Goal: Task Accomplishment & Management: Manage account settings

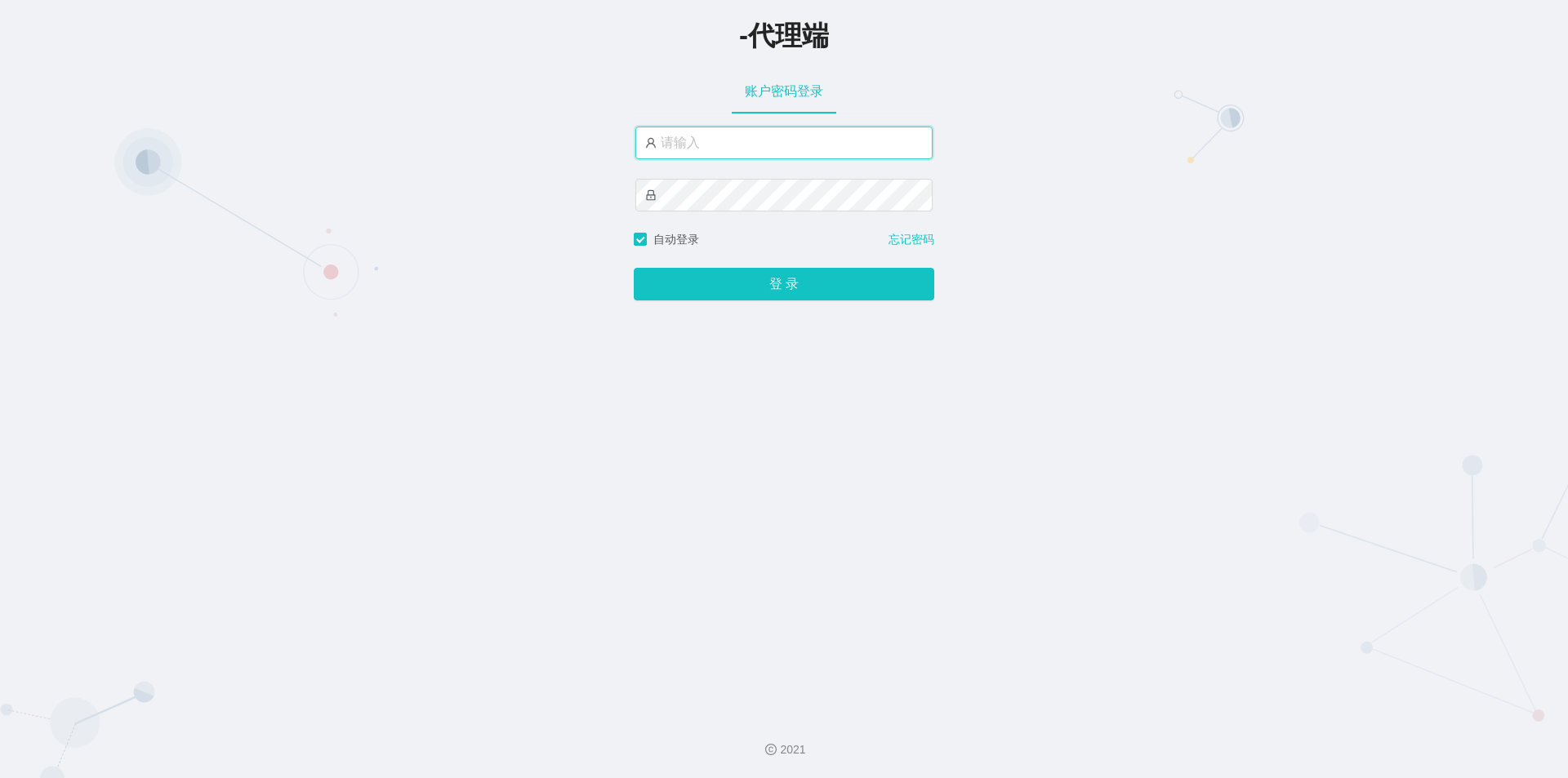
click at [752, 156] on input "text" at bounding box center [784, 143] width 298 height 33
paste input "zhishui888"
type input "zhishui888"
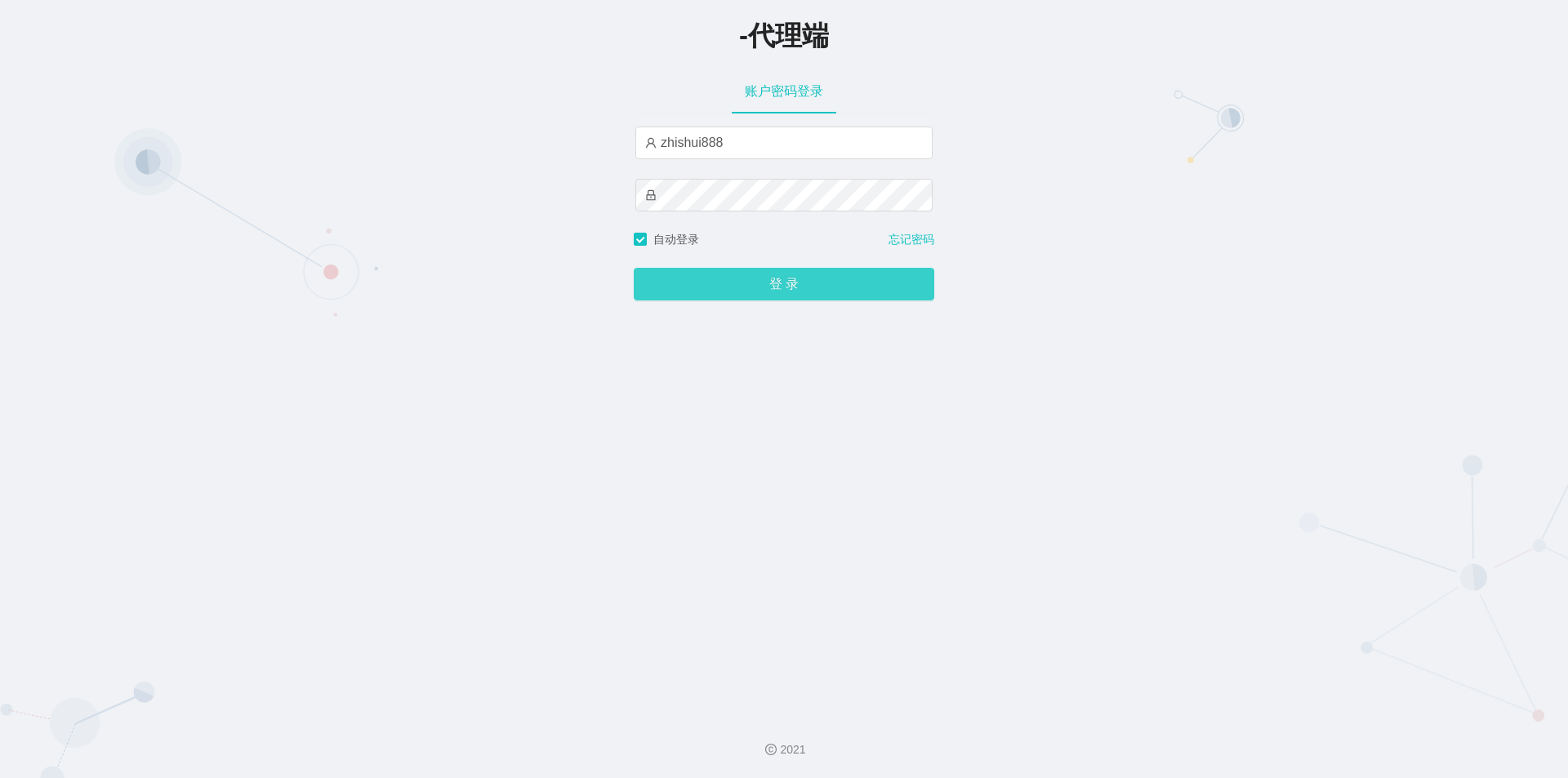
click at [794, 282] on button "登 录" at bounding box center [784, 285] width 300 height 33
click at [761, 211] on div at bounding box center [784, 196] width 298 height 33
drag, startPoint x: 761, startPoint y: 213, endPoint x: 425, endPoint y: 192, distance: 336.7
click at [411, 190] on div "-代理端 账户密码登录 zhishui888 自动登录 忘记密码 登 录" at bounding box center [784, 351] width 1568 height 703
click at [793, 298] on button "登 录" at bounding box center [784, 285] width 300 height 33
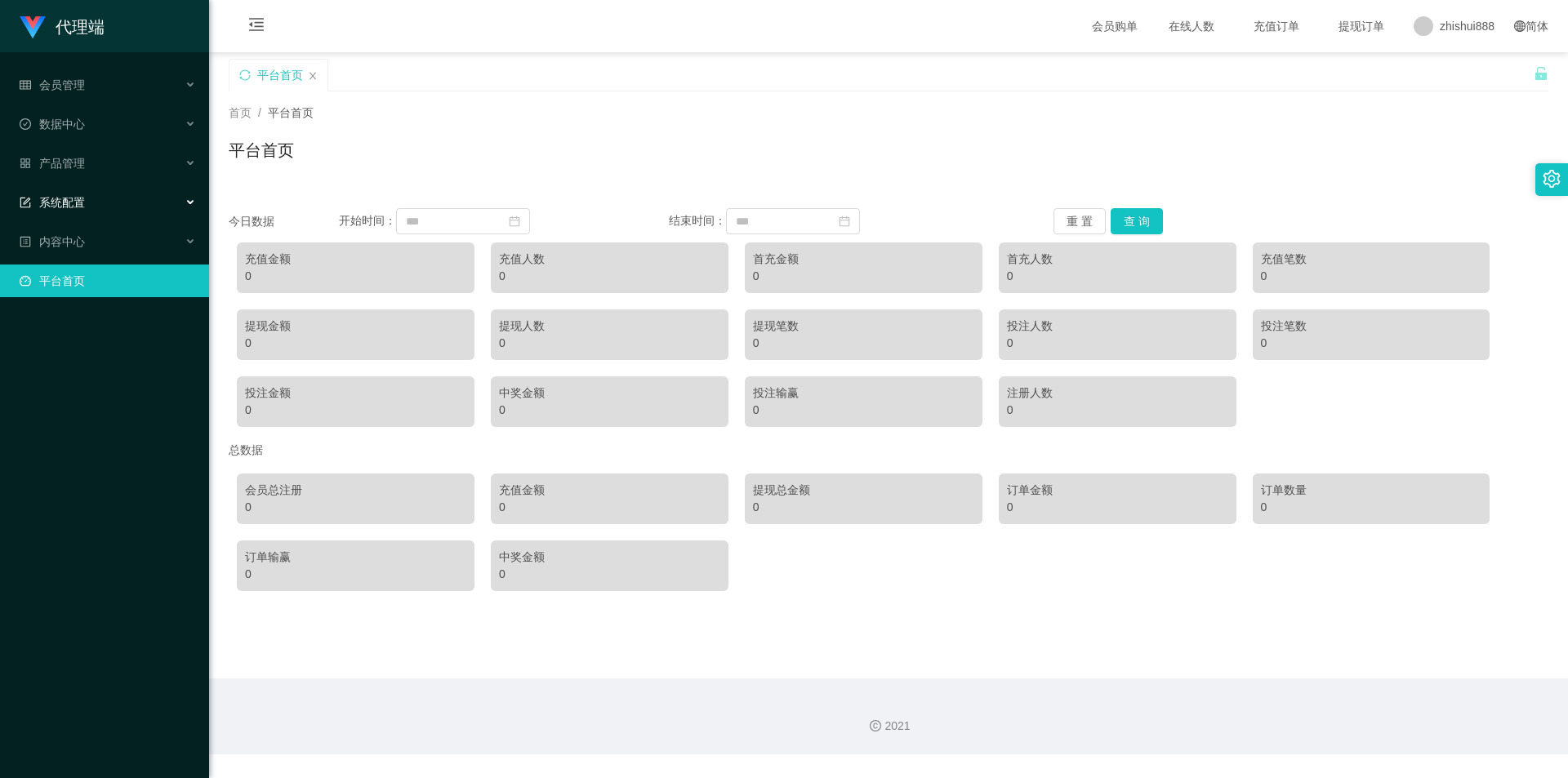
click at [96, 203] on div "系统配置" at bounding box center [105, 203] width 209 height 33
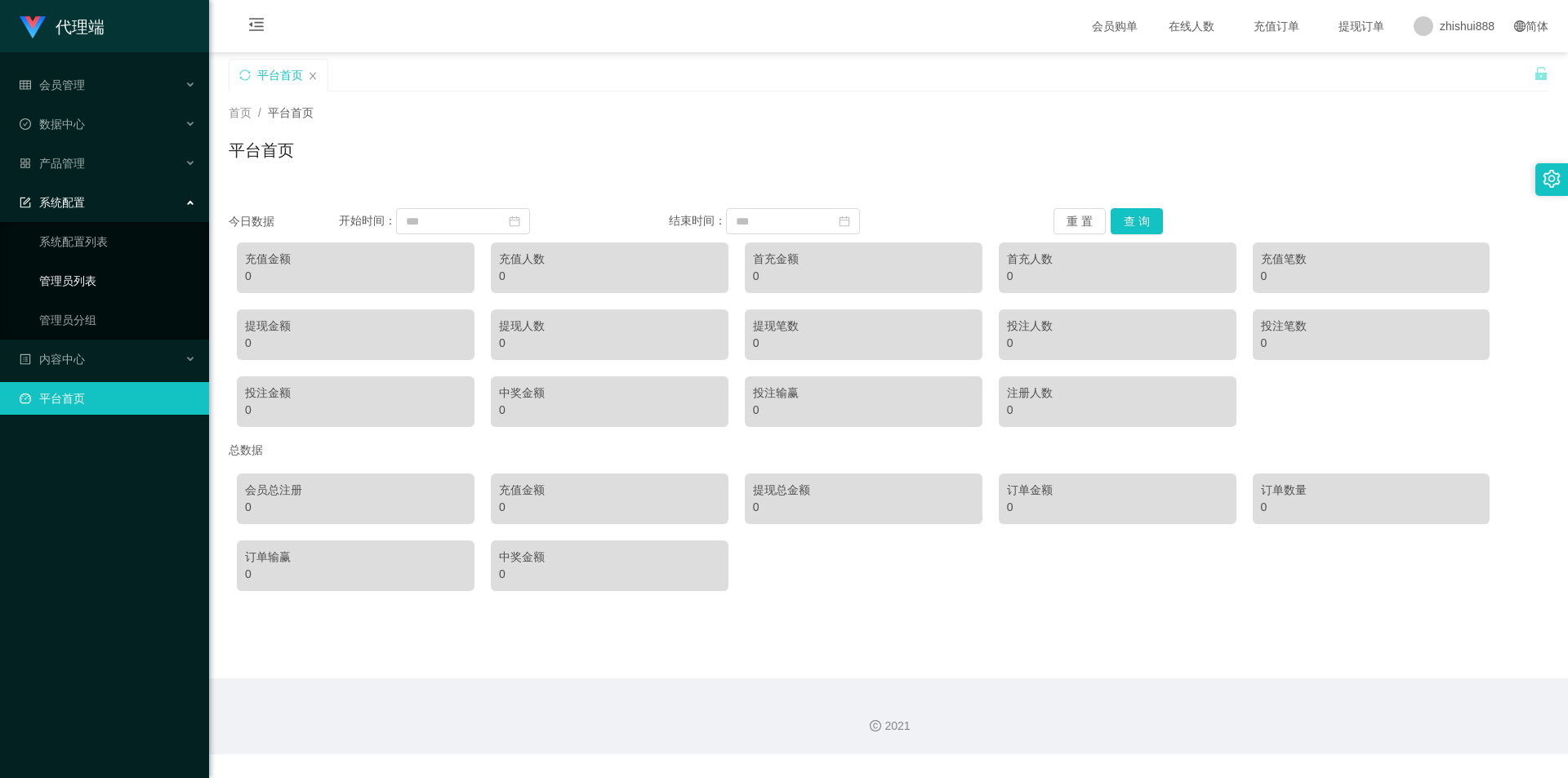
click at [84, 276] on link "管理员列表" at bounding box center [118, 281] width 157 height 33
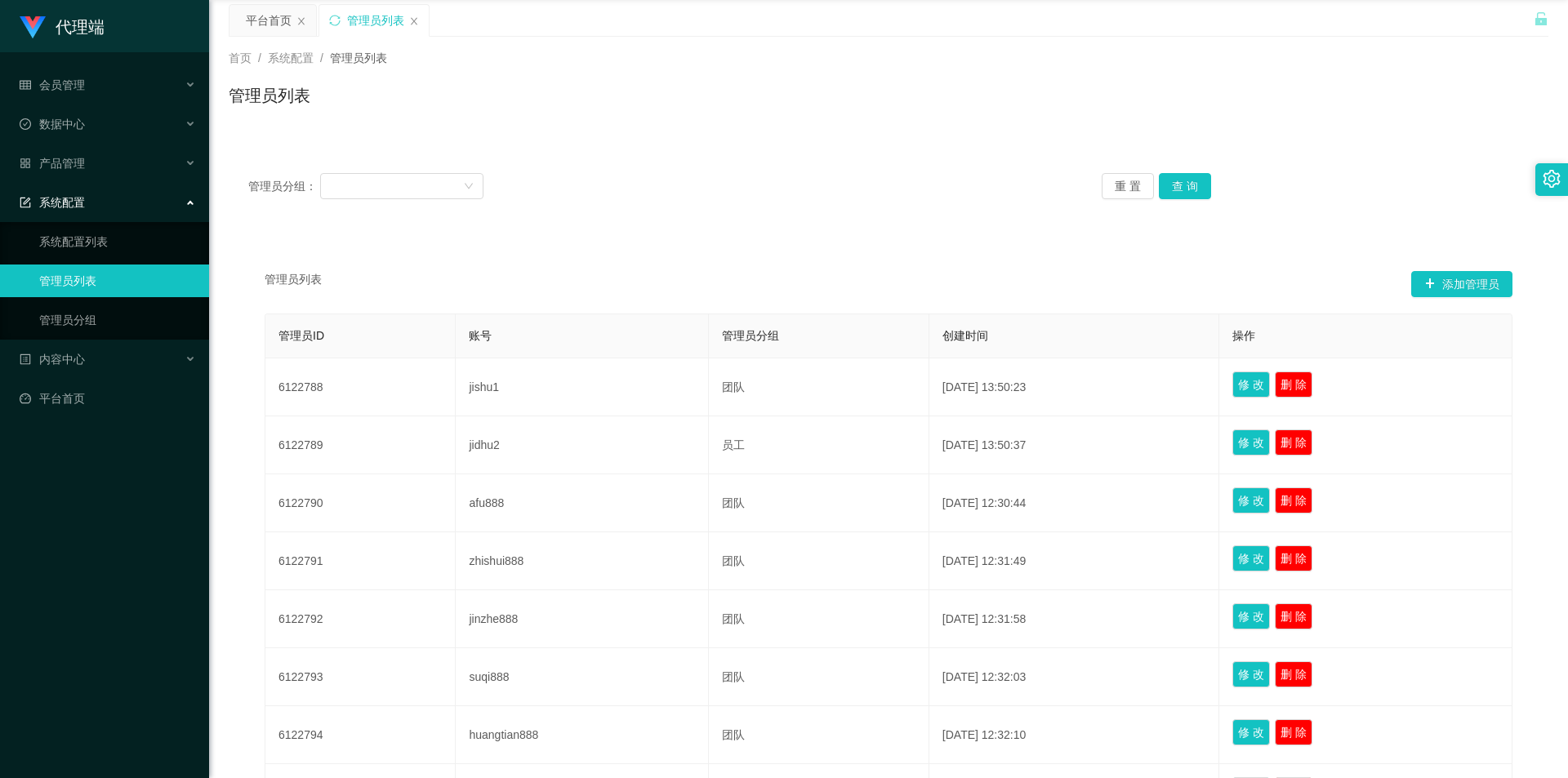
scroll to position [82, 0]
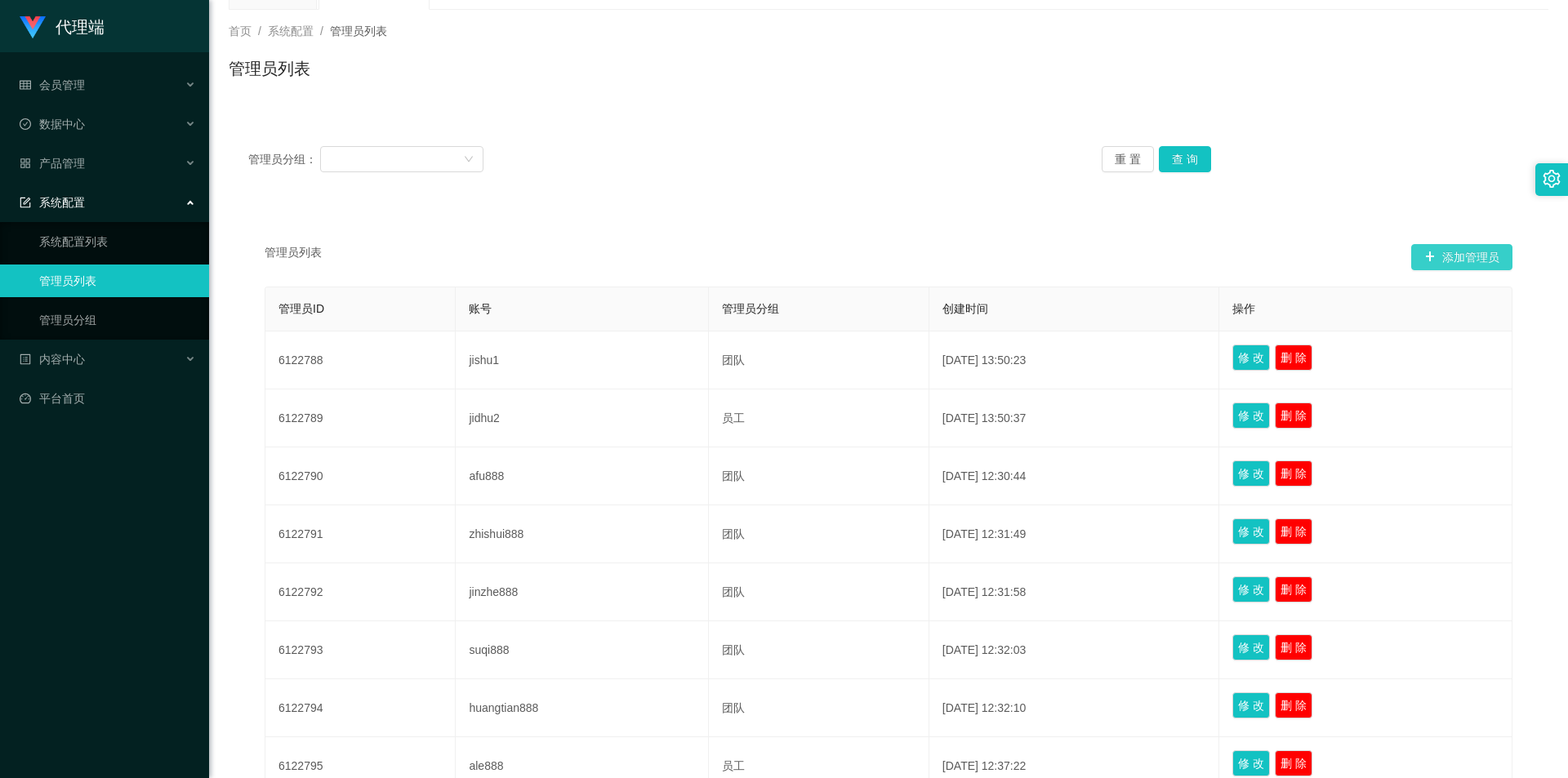
click at [1432, 258] on button "添加管理员" at bounding box center [1462, 257] width 101 height 26
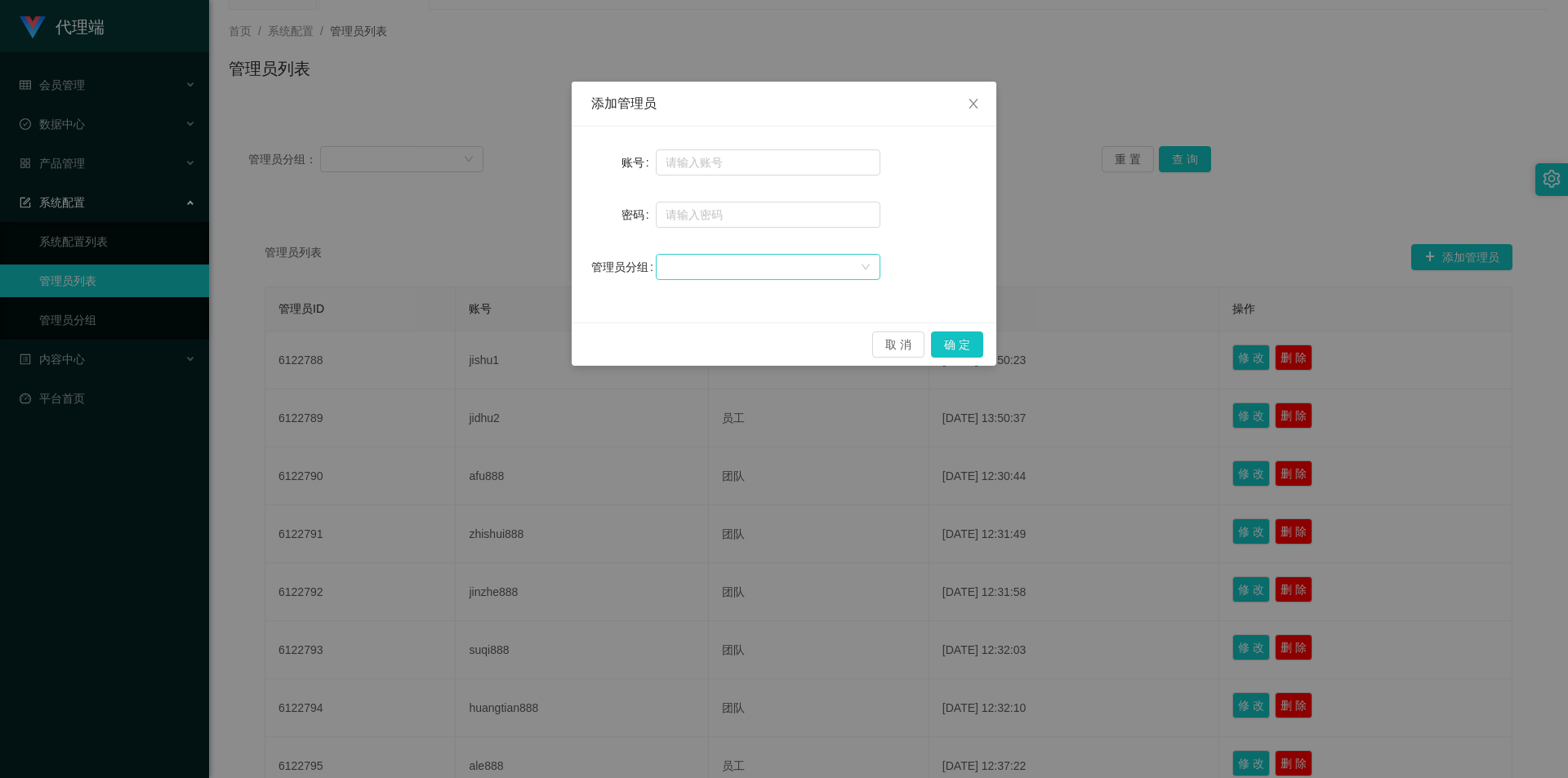
click at [743, 276] on div at bounding box center [763, 266] width 195 height 25
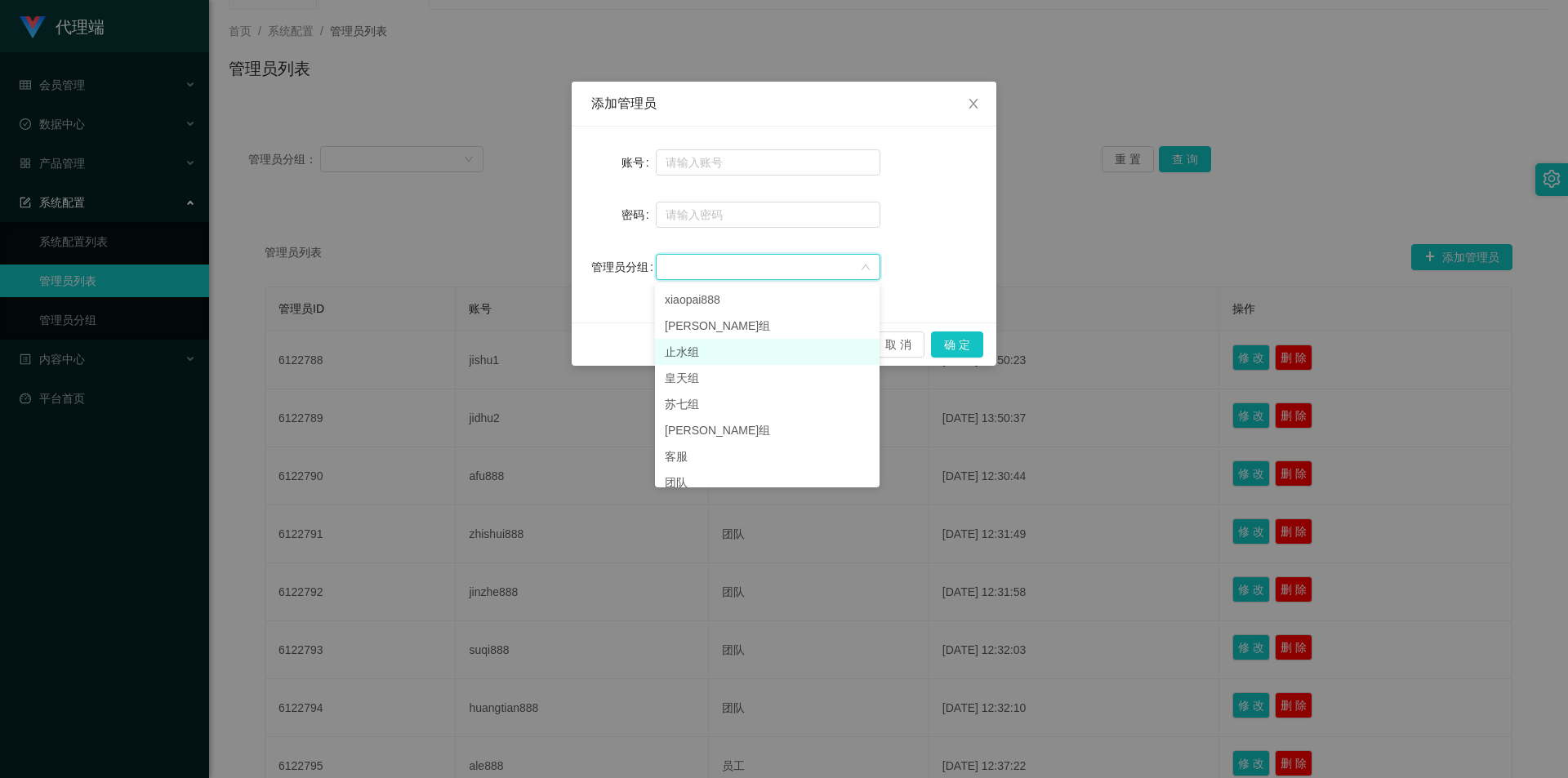
click at [698, 357] on li "止水组" at bounding box center [767, 352] width 225 height 26
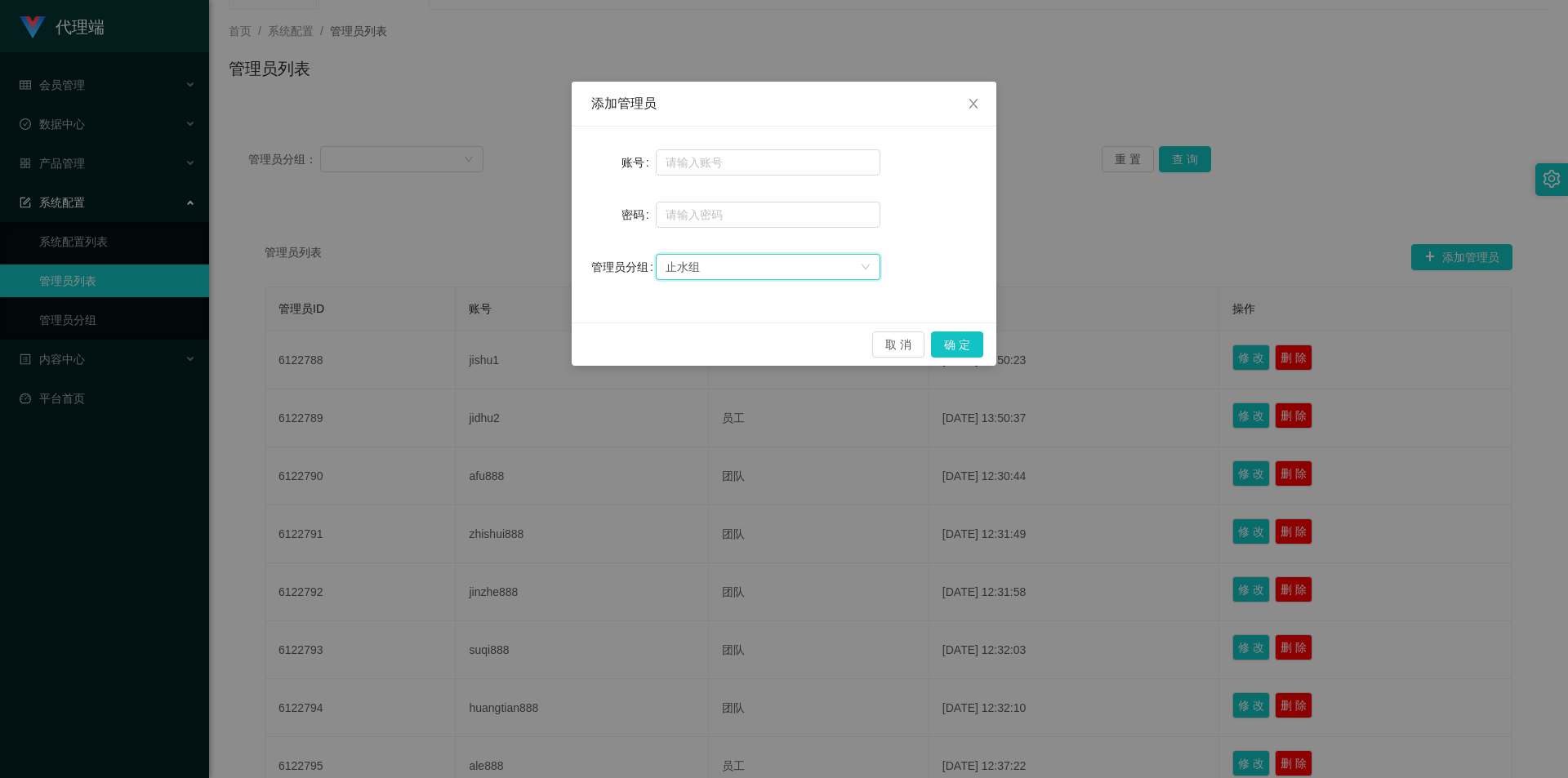
click at [738, 267] on div "止水组" at bounding box center [763, 266] width 195 height 25
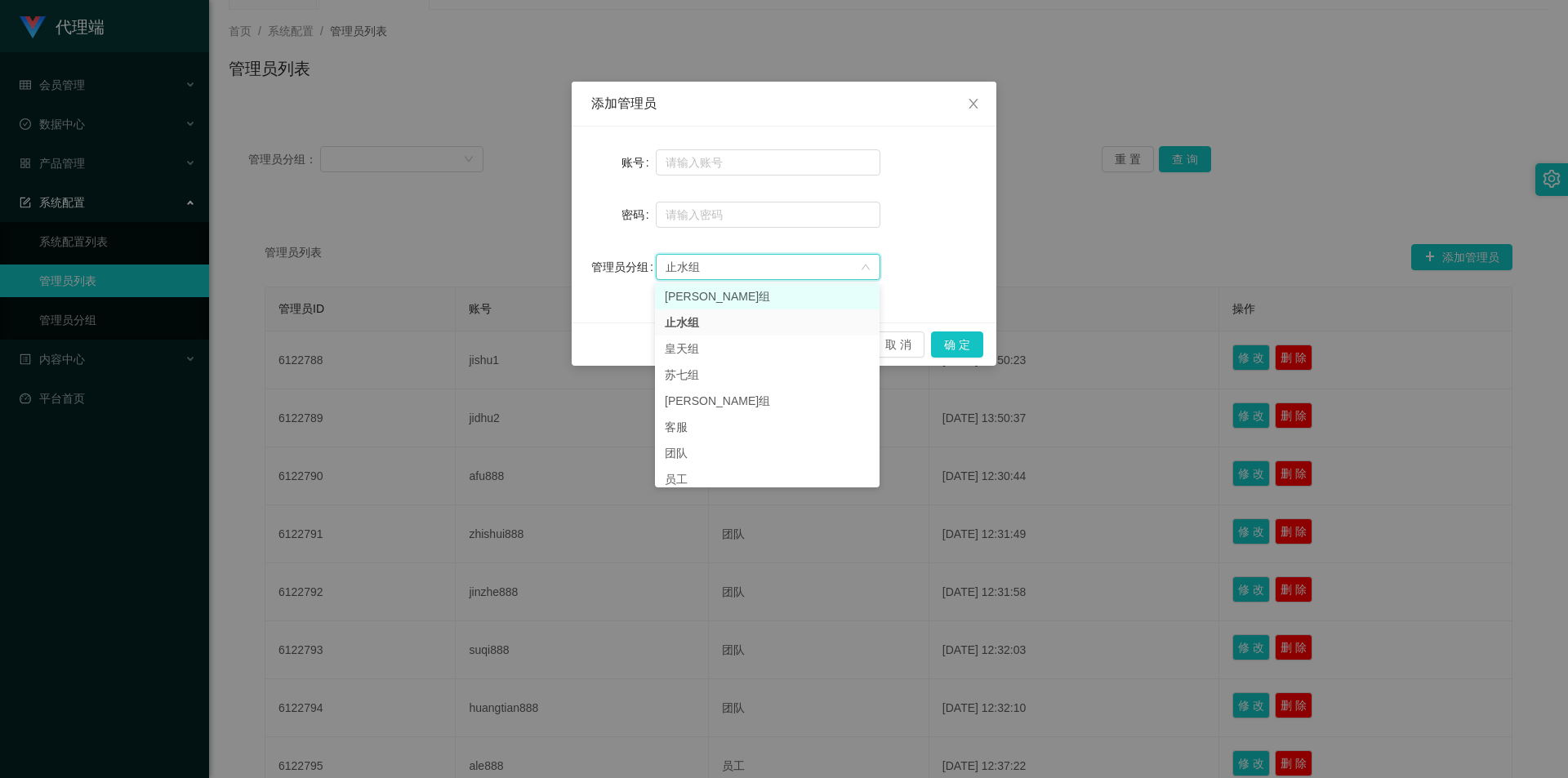
scroll to position [38, 0]
click at [725, 476] on li "员工" at bounding box center [767, 471] width 225 height 26
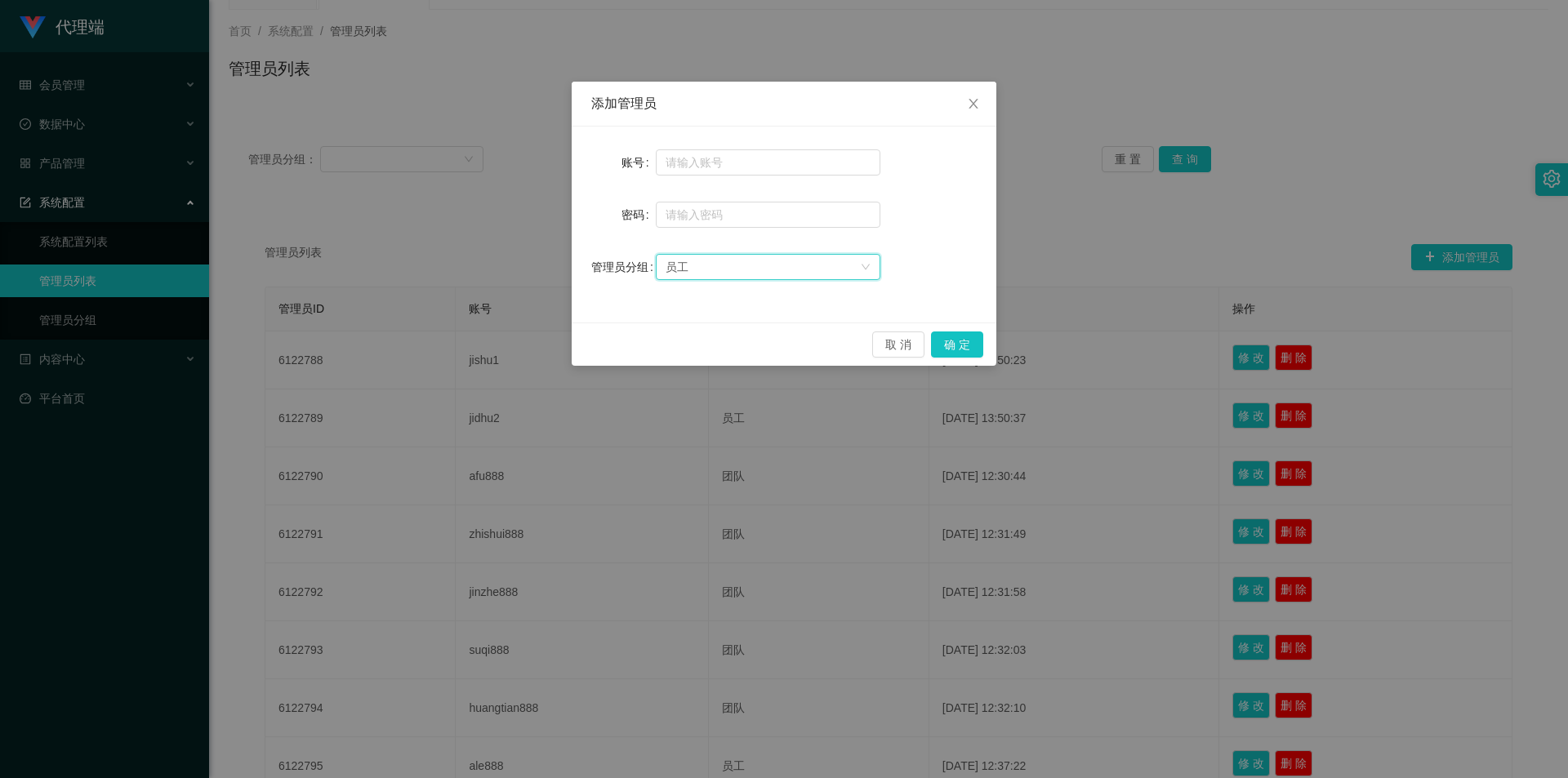
click at [786, 276] on div "员工" at bounding box center [763, 266] width 195 height 25
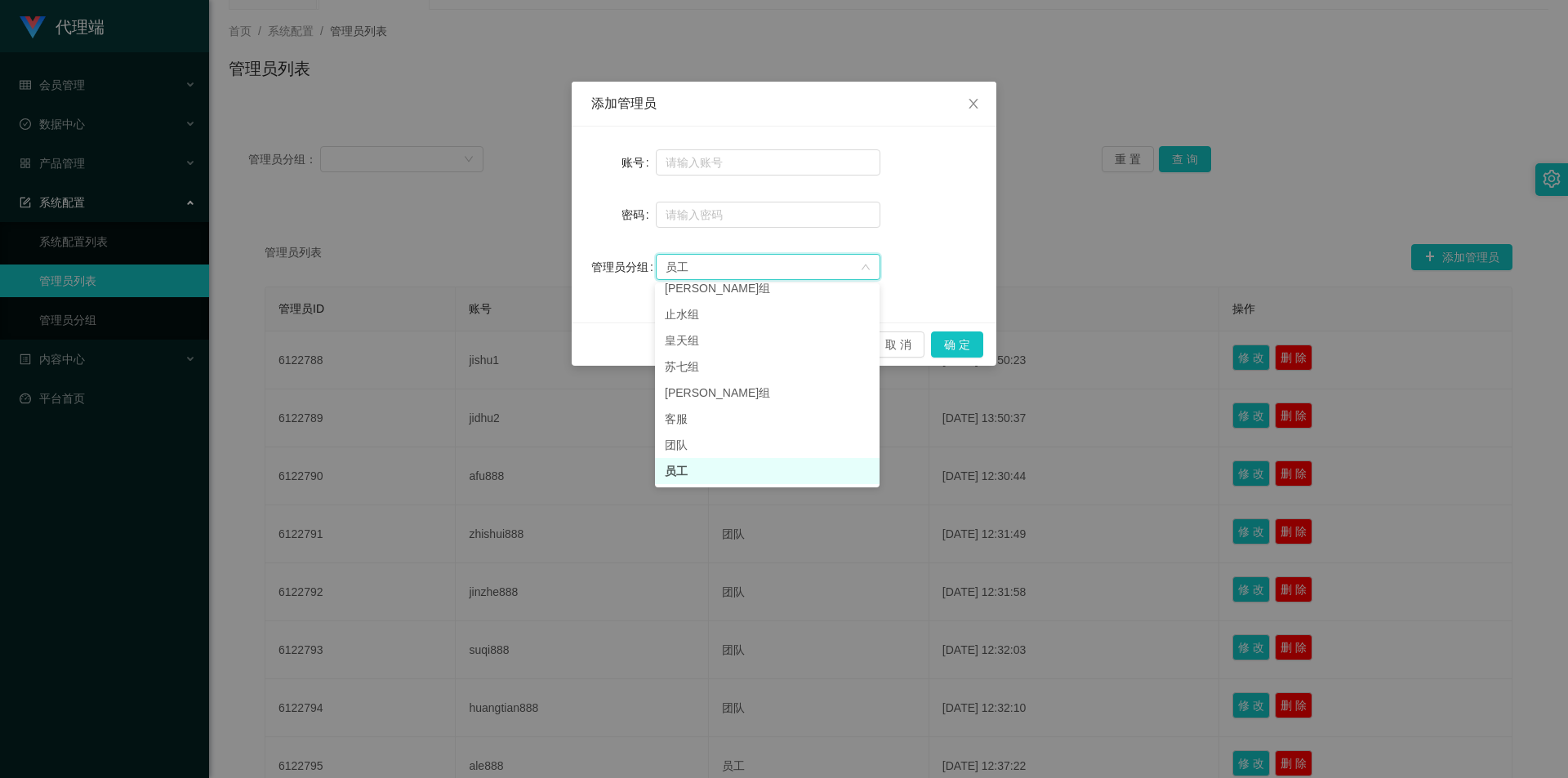
click at [698, 468] on li "员工" at bounding box center [767, 471] width 225 height 26
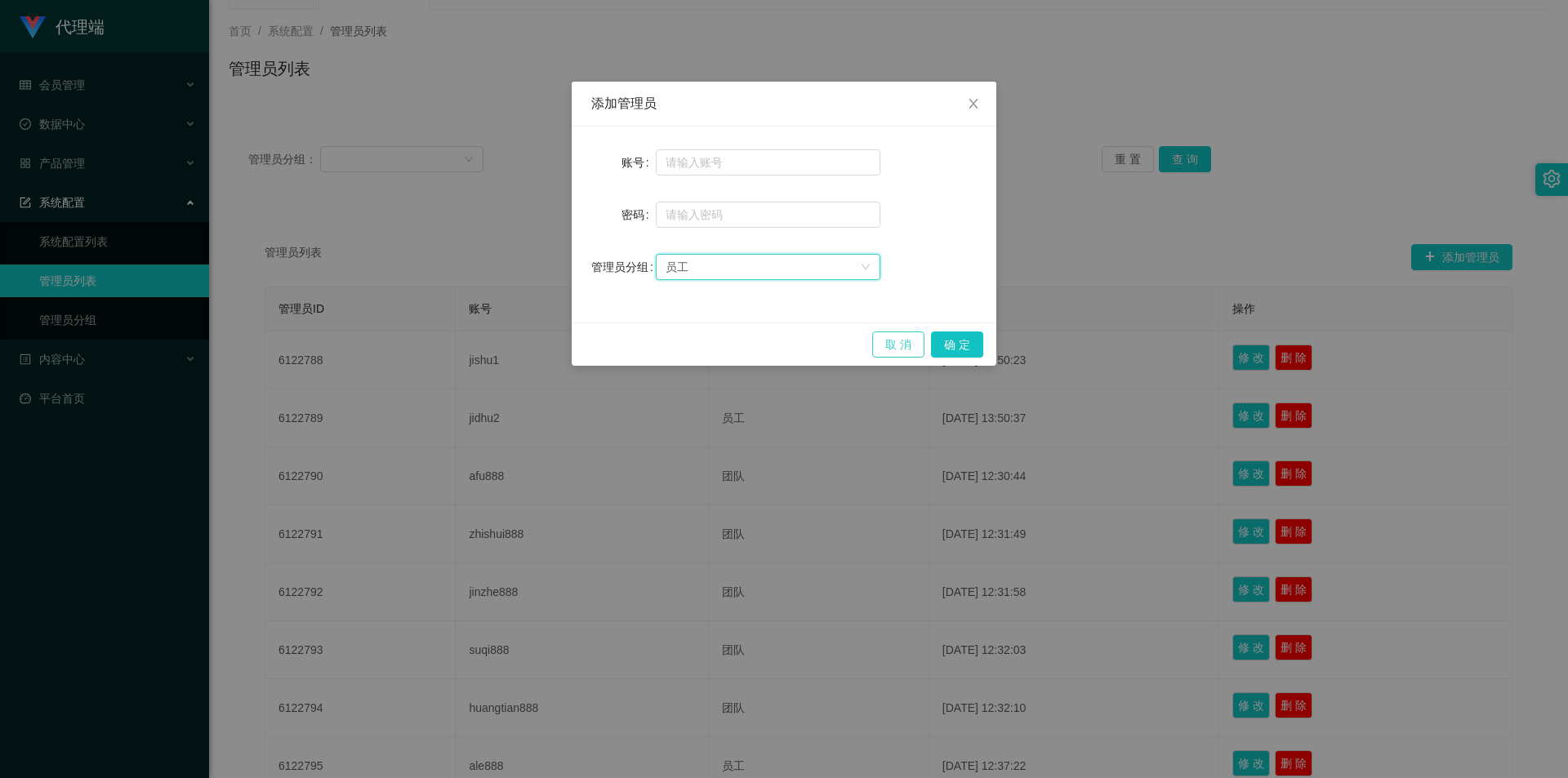
click at [900, 348] on button "取 消" at bounding box center [898, 344] width 52 height 26
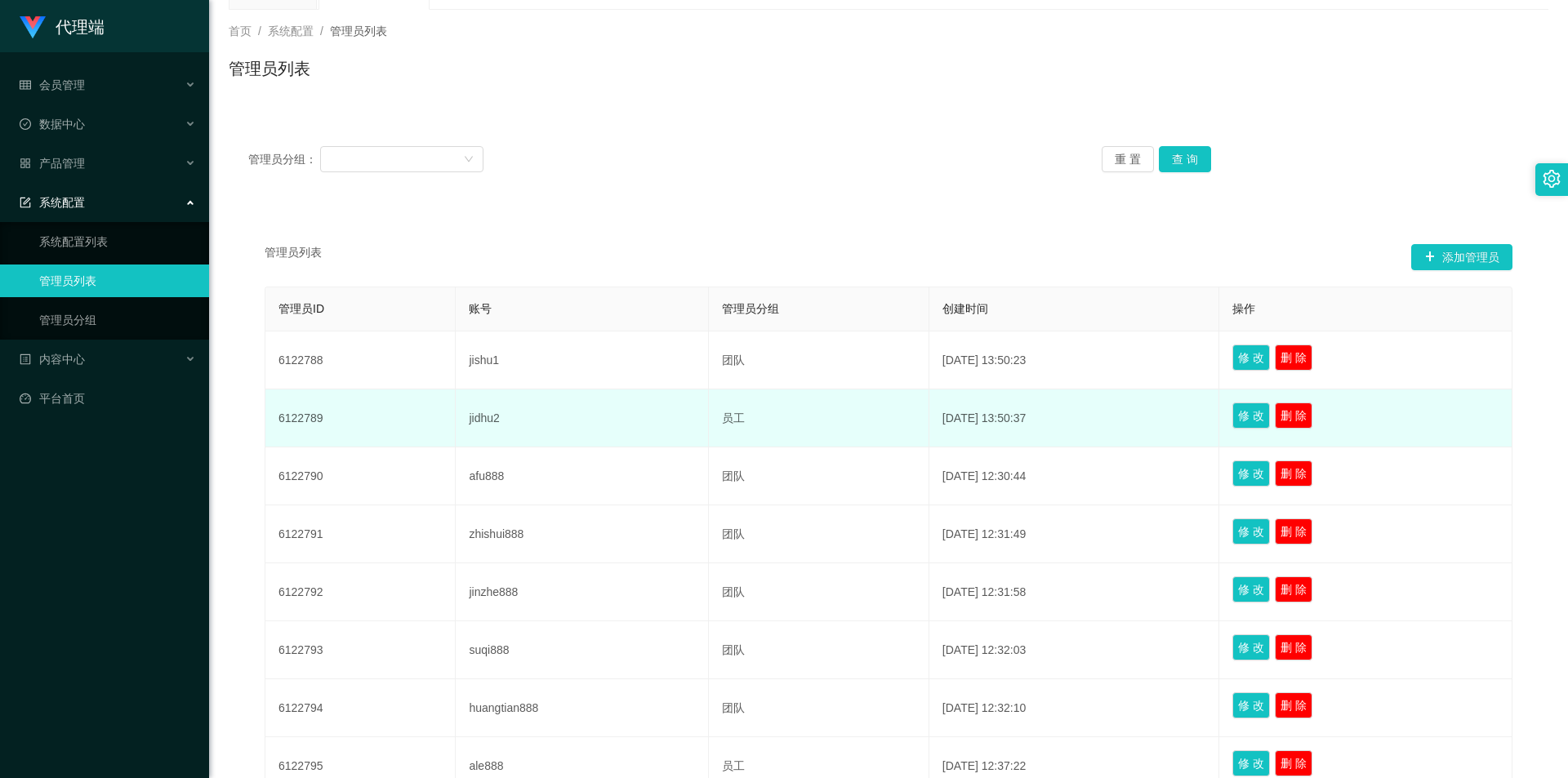
click at [739, 419] on td "员工" at bounding box center [819, 418] width 220 height 58
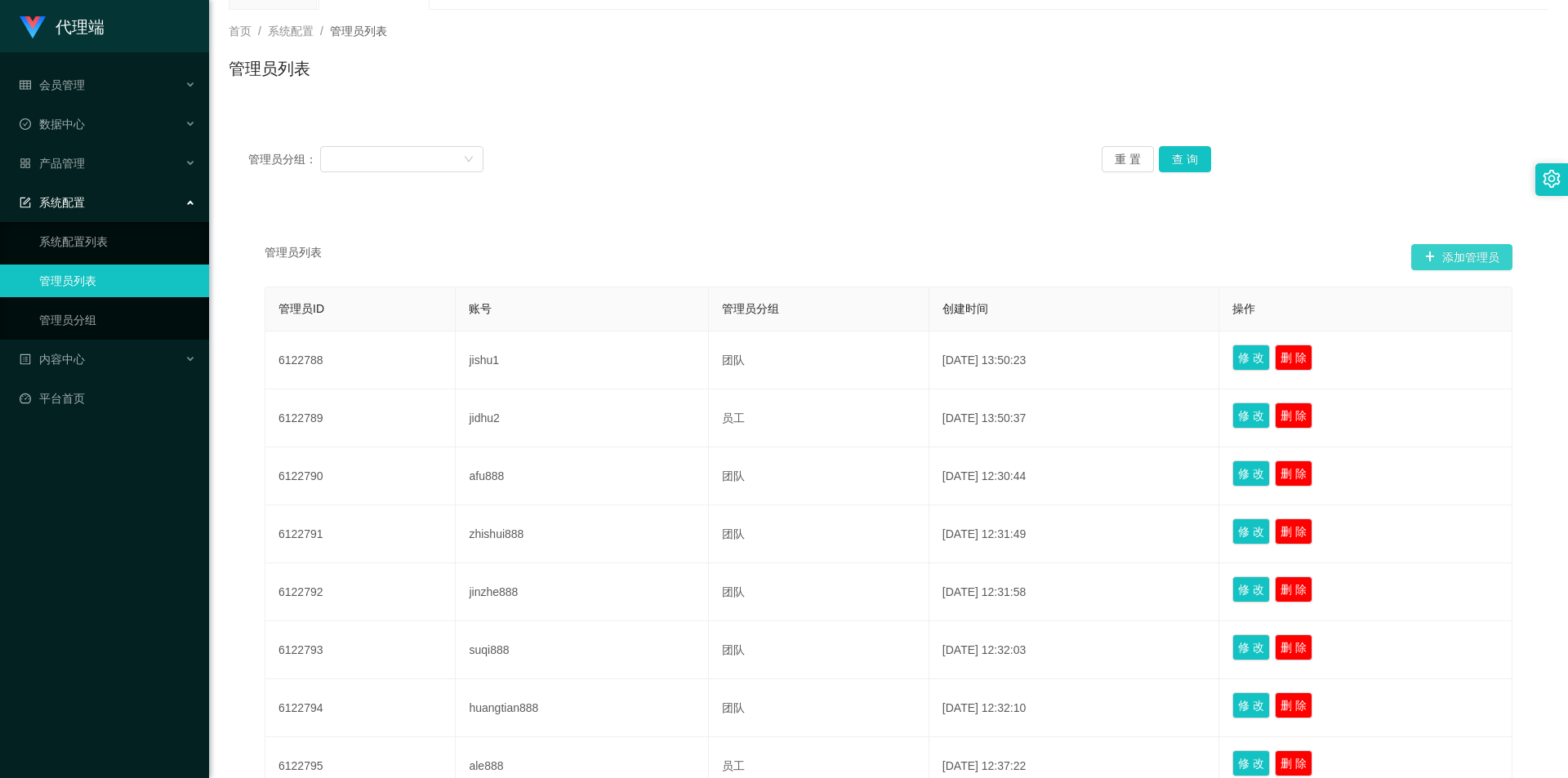
click at [1469, 258] on button "添加管理员" at bounding box center [1462, 257] width 101 height 26
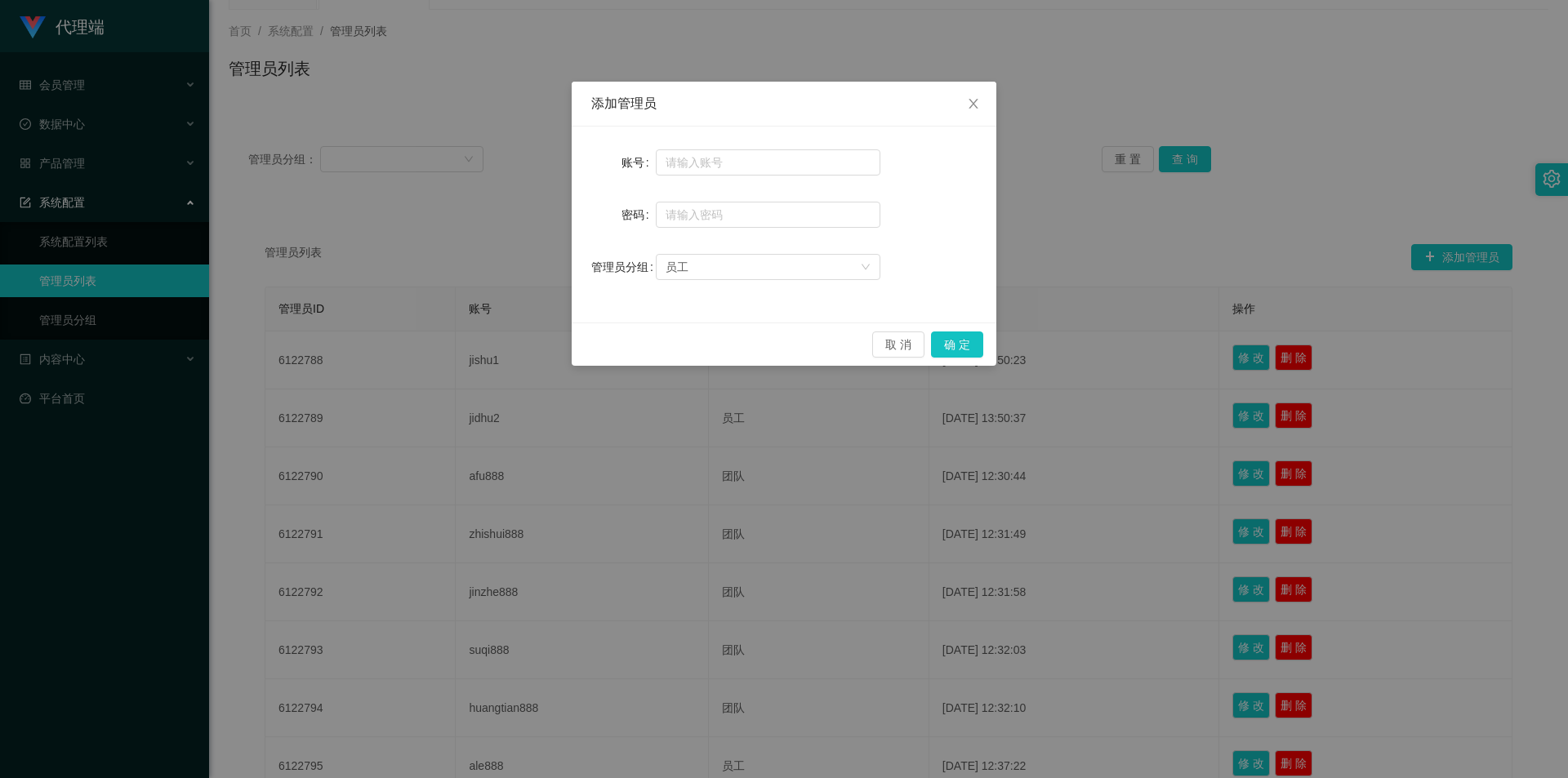
click at [750, 251] on div "员工" at bounding box center [768, 267] width 225 height 33
click at [739, 266] on div "员工" at bounding box center [763, 266] width 195 height 25
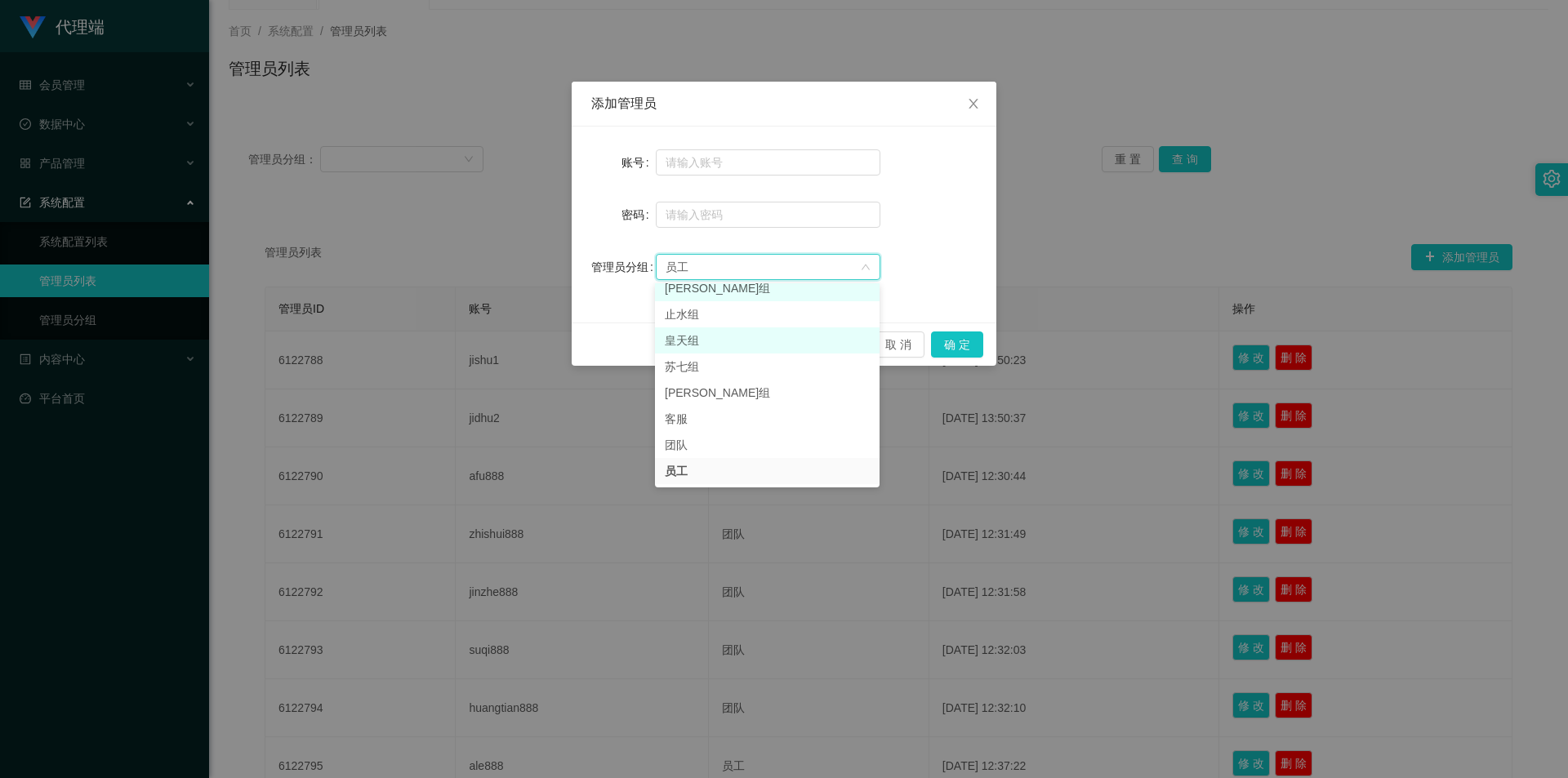
scroll to position [29, 0]
click at [706, 321] on li "止水组" at bounding box center [767, 322] width 225 height 26
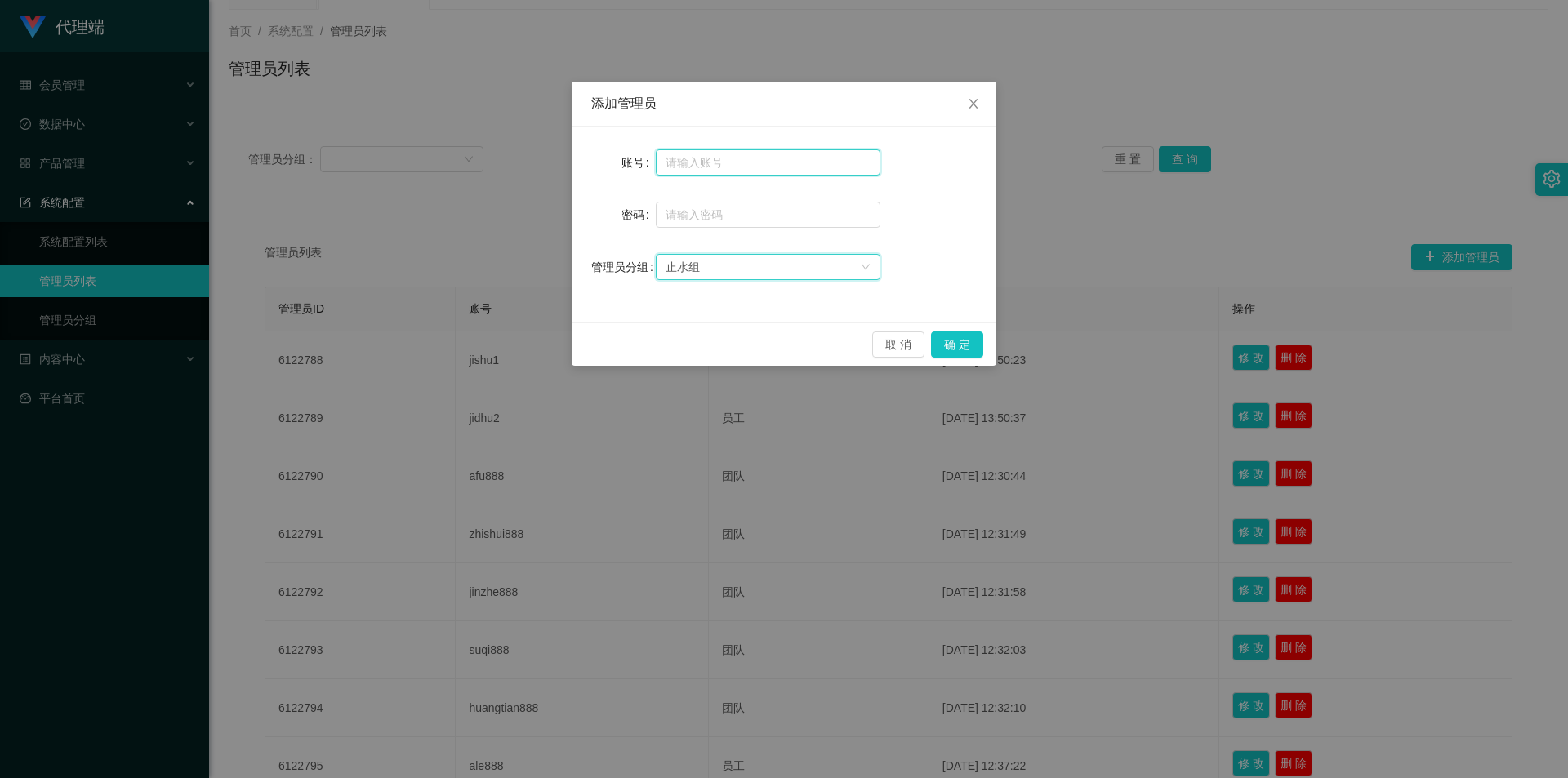
click at [718, 165] on input "text" at bounding box center [768, 163] width 225 height 26
type input "dahai888"
click at [709, 214] on input "text" at bounding box center [768, 215] width 225 height 26
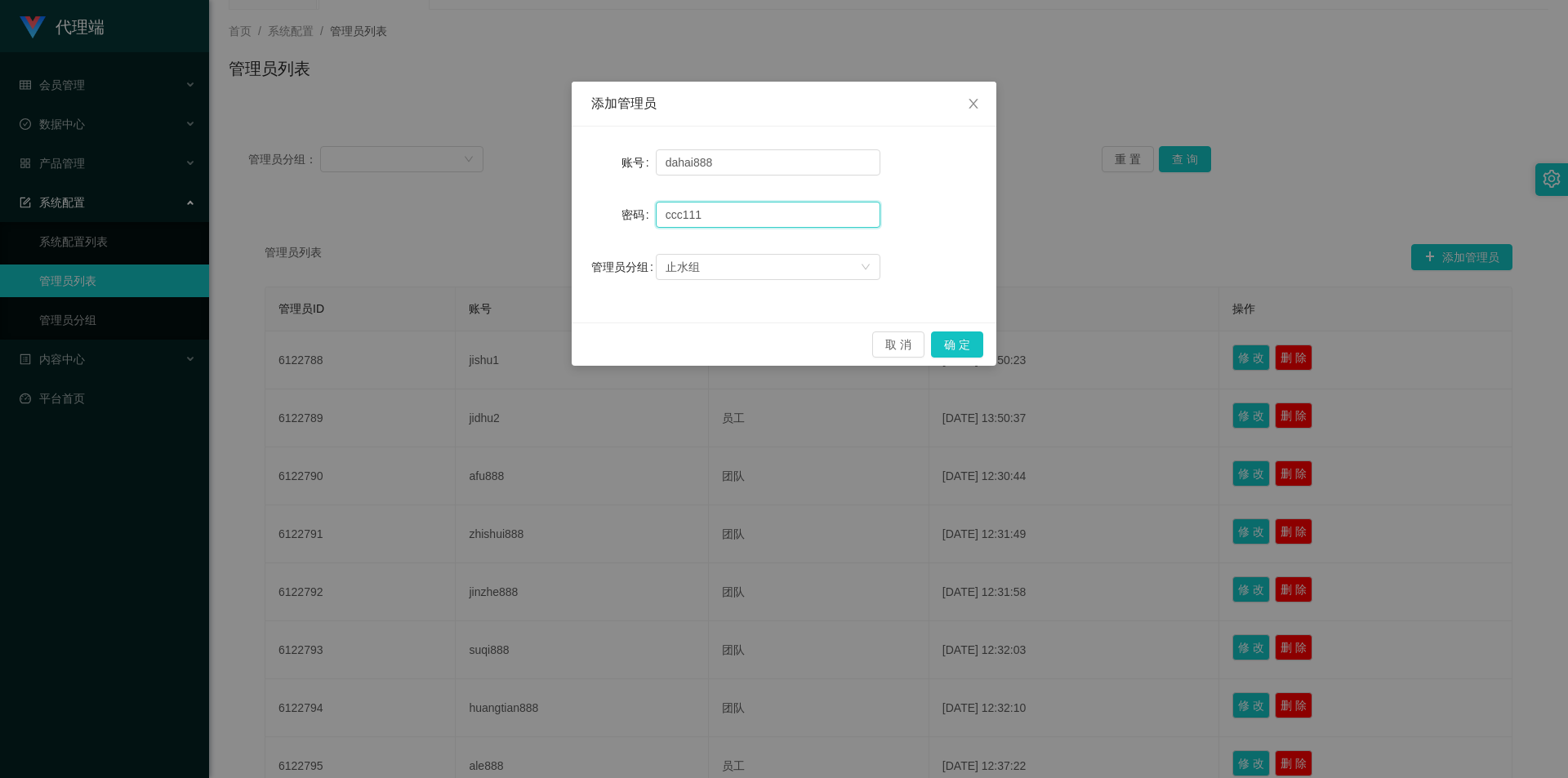
type input "ccc111"
click at [953, 344] on button "确 定" at bounding box center [957, 344] width 52 height 26
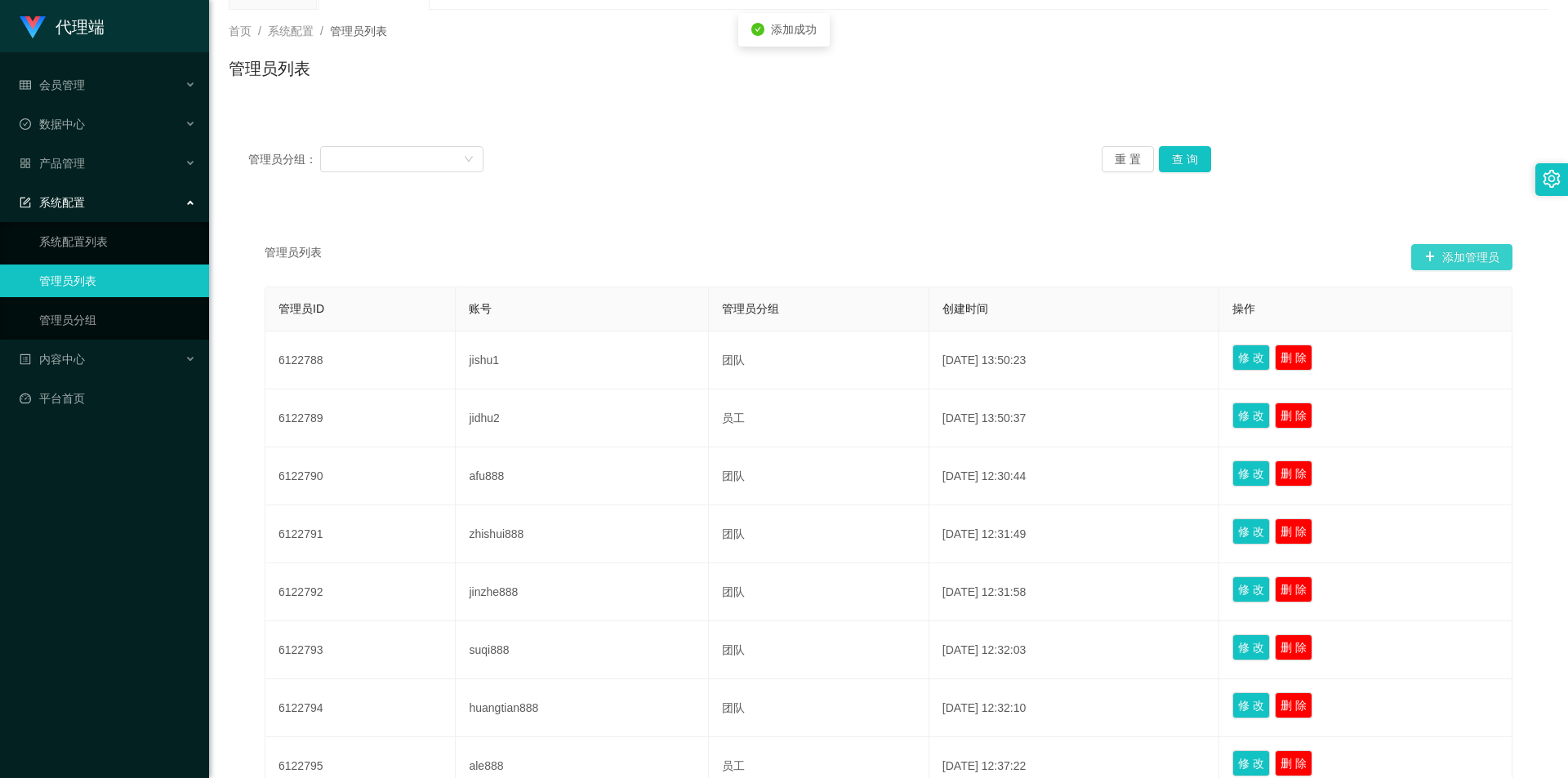
click at [1458, 265] on button "添加管理员" at bounding box center [1462, 257] width 101 height 26
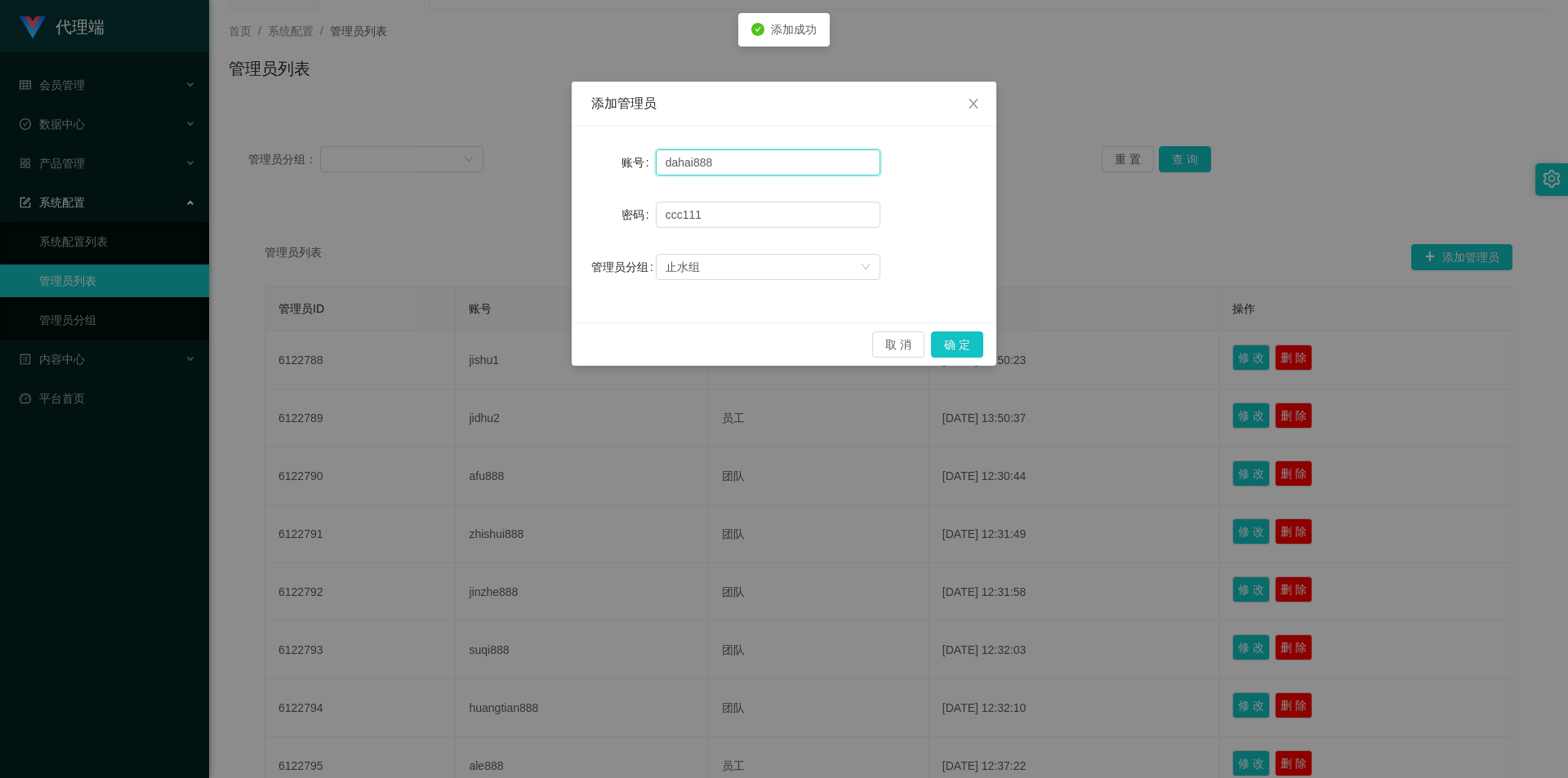
drag, startPoint x: 751, startPoint y: 160, endPoint x: 566, endPoint y: 164, distance: 185.0
click at [566, 164] on div "添加管理员 账号 dahai888 密码 [SECURITY_DATA] 管理员分组 止水组 取 消 确 定" at bounding box center [784, 389] width 1568 height 778
drag, startPoint x: 728, startPoint y: 219, endPoint x: 571, endPoint y: 216, distance: 157.0
click at [571, 216] on div "添加管理员 账号 xiaoyan888 密码 [SECURITY_DATA] 管理员分组 止水组 取 消 确 定" at bounding box center [784, 389] width 1568 height 778
click at [971, 338] on button "确 定" at bounding box center [957, 344] width 52 height 26
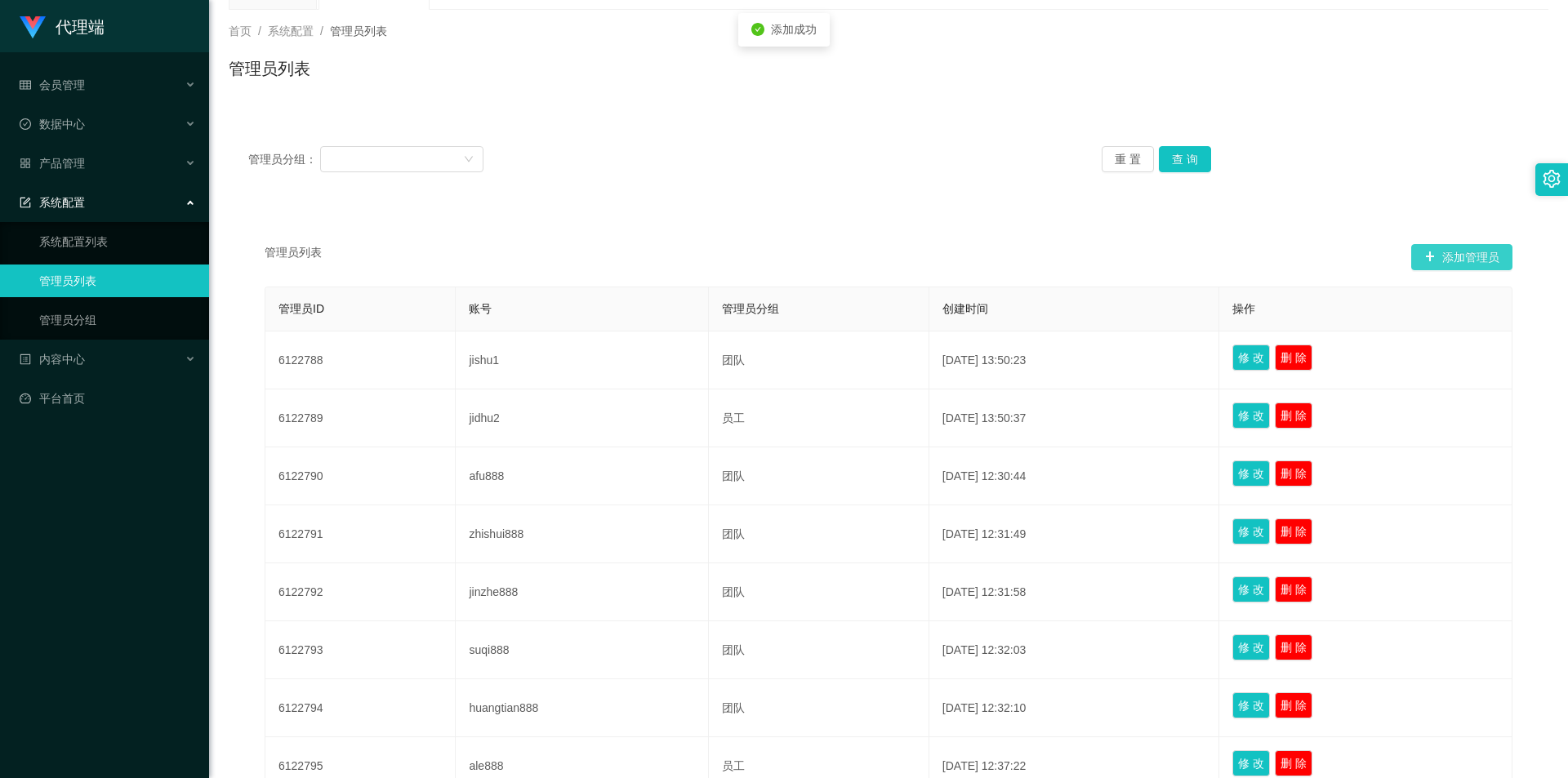
click at [1461, 254] on button "添加管理员" at bounding box center [1462, 257] width 101 height 26
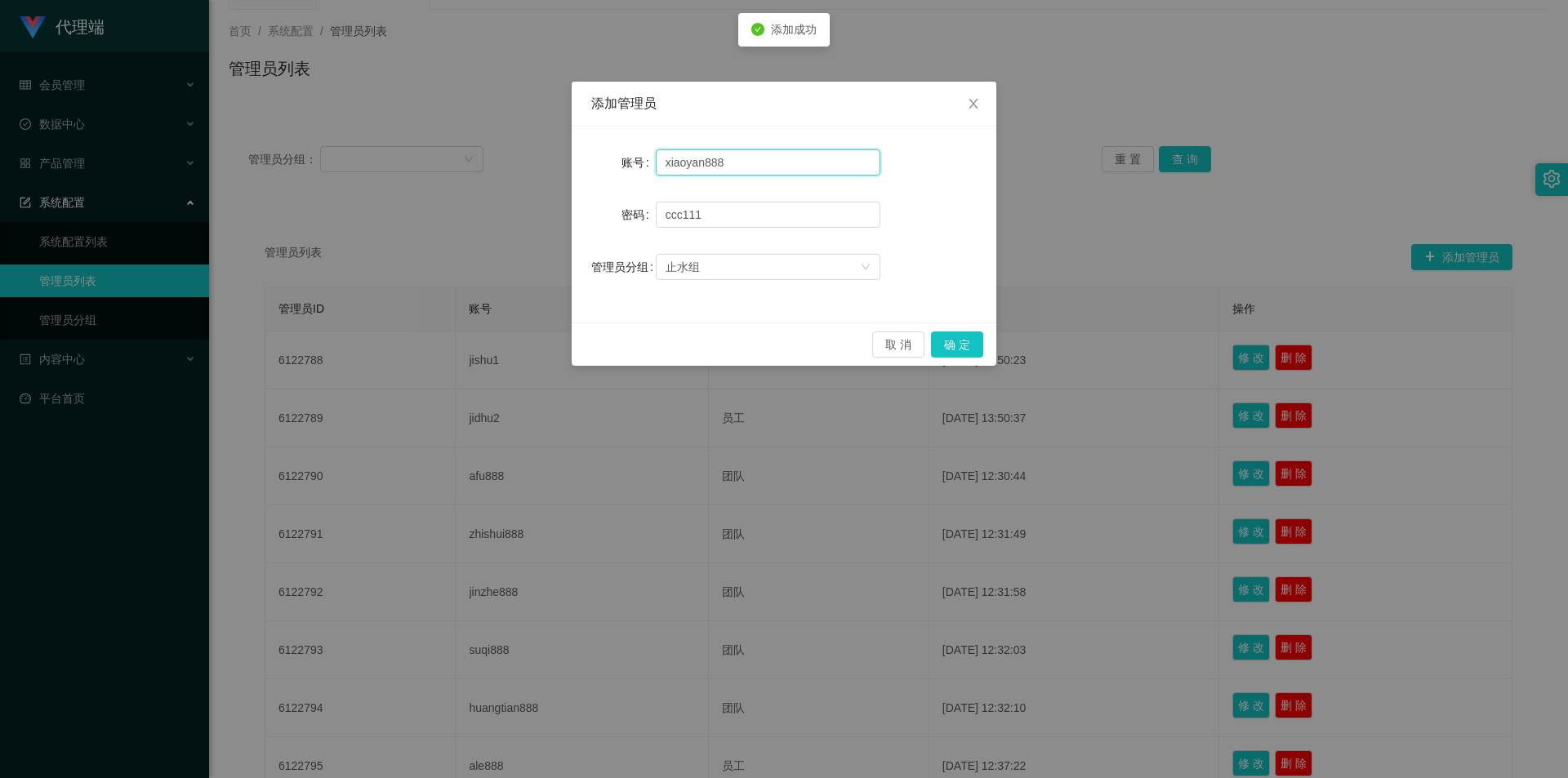
drag, startPoint x: 748, startPoint y: 169, endPoint x: 576, endPoint y: 154, distance: 172.7
click at [576, 154] on div "账号 xiaoyan888 密码 [SECURITY_DATA] 管理员分组 止水组" at bounding box center [784, 224] width 424 height 196
click at [962, 343] on button "确 定" at bounding box center [957, 344] width 52 height 26
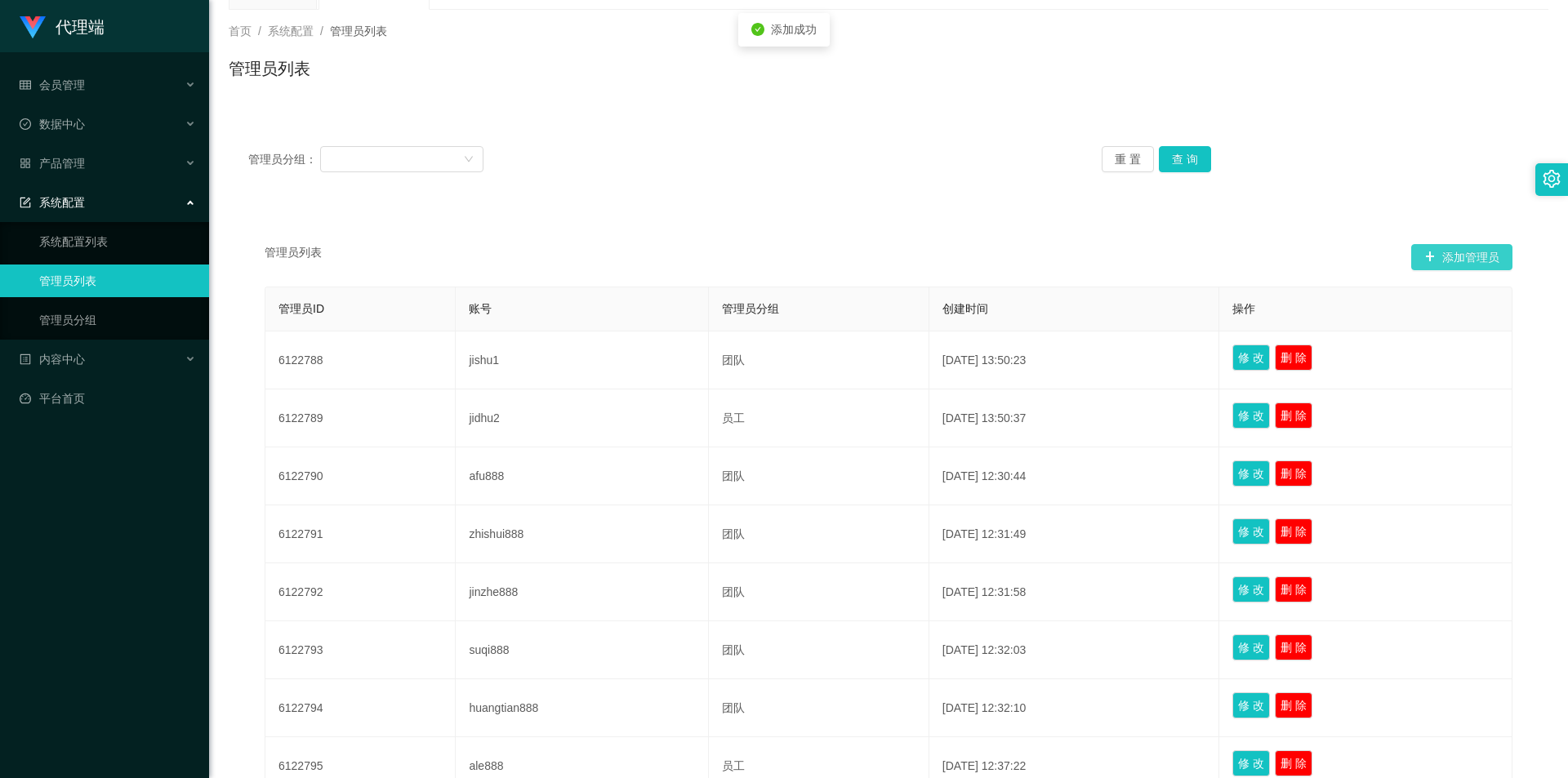
click at [1450, 250] on button "添加管理员" at bounding box center [1462, 257] width 101 height 26
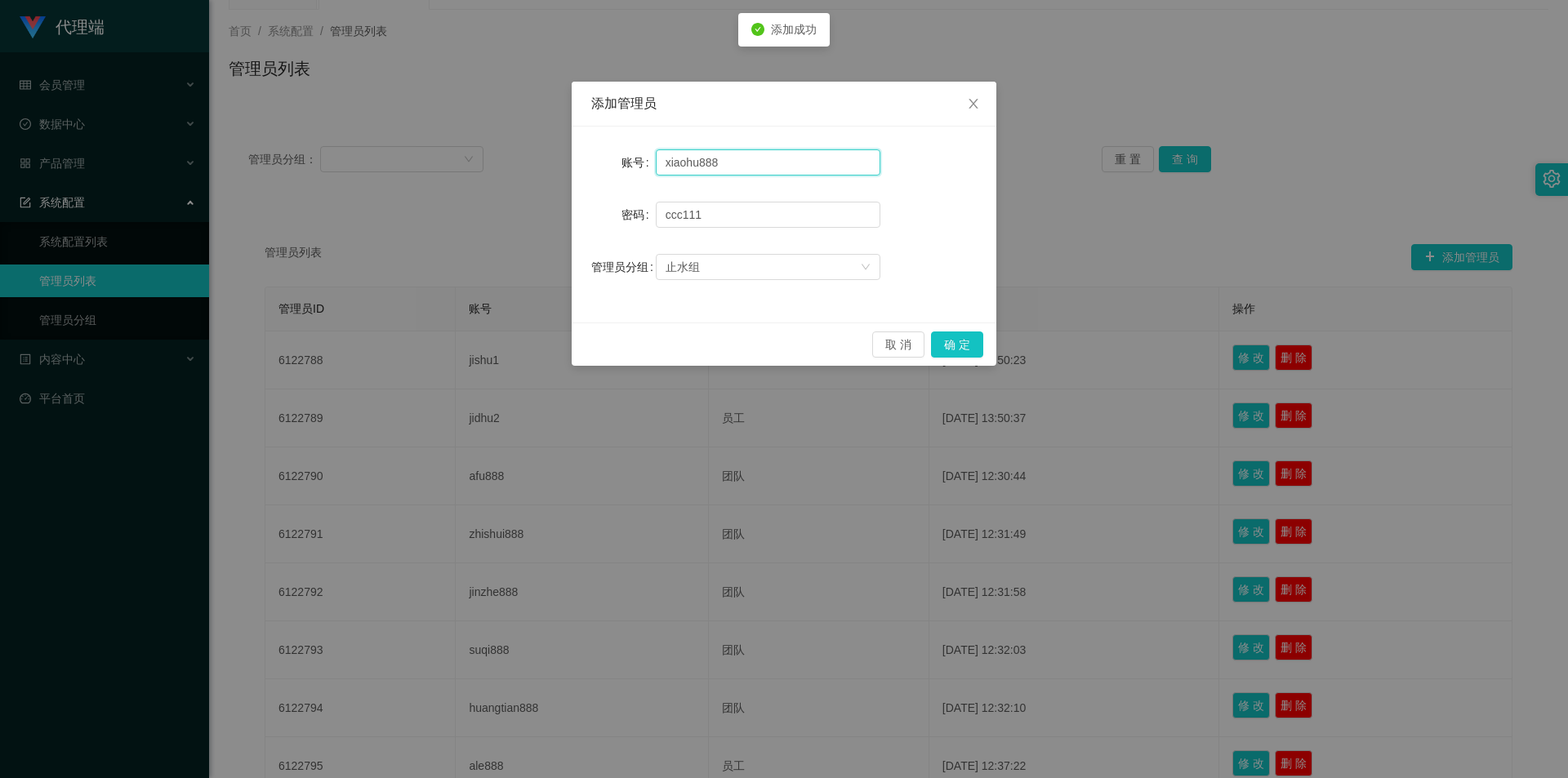
drag, startPoint x: 762, startPoint y: 165, endPoint x: 530, endPoint y: 152, distance: 232.4
click at [530, 152] on div "添加管理员 账号 xiaohu888 密码 [SECURITY_DATA] 管理员分组 止水组 取 消 确 定" at bounding box center [784, 389] width 1568 height 778
click at [957, 349] on button "确 定" at bounding box center [957, 344] width 52 height 26
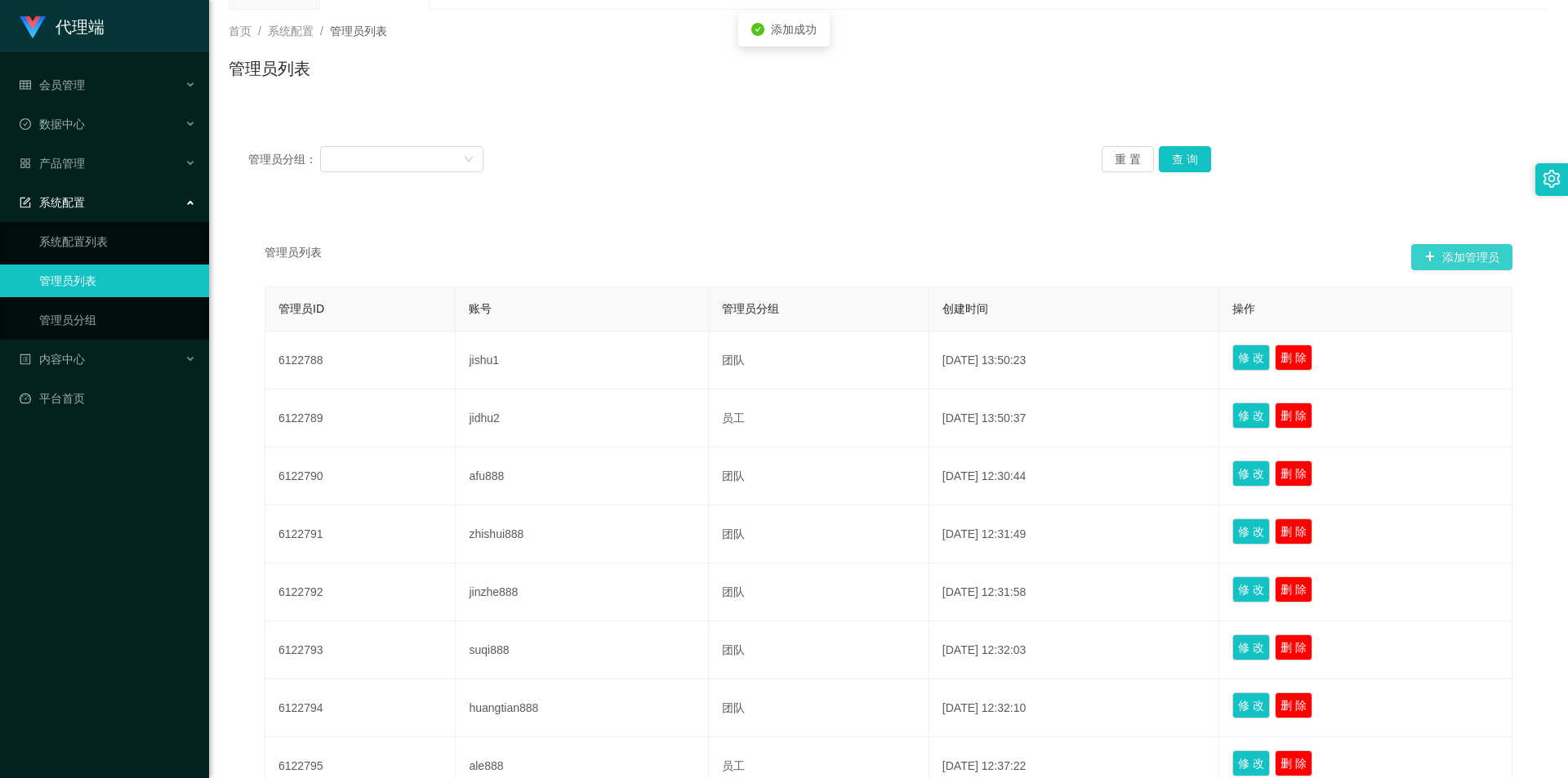
click at [1443, 256] on button "添加管理员" at bounding box center [1462, 257] width 101 height 26
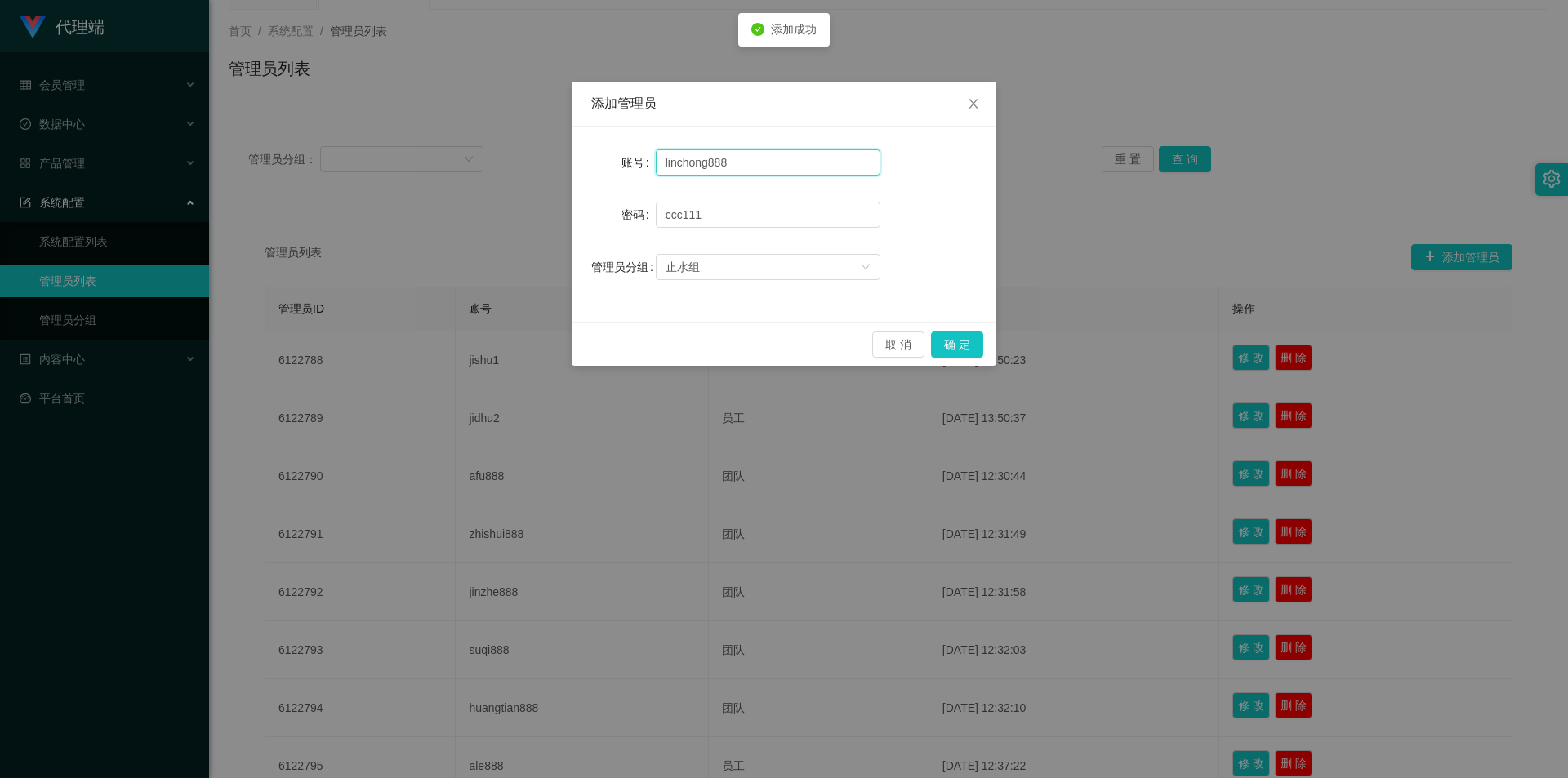
drag, startPoint x: 740, startPoint y: 152, endPoint x: 498, endPoint y: 163, distance: 242.2
click at [498, 163] on div "添加管理员 账号 linchong888 密码 [SECURITY_DATA] 管理员分组 止水组 取 消 确 定" at bounding box center [784, 389] width 1568 height 778
click at [961, 335] on button "确 定" at bounding box center [957, 344] width 52 height 26
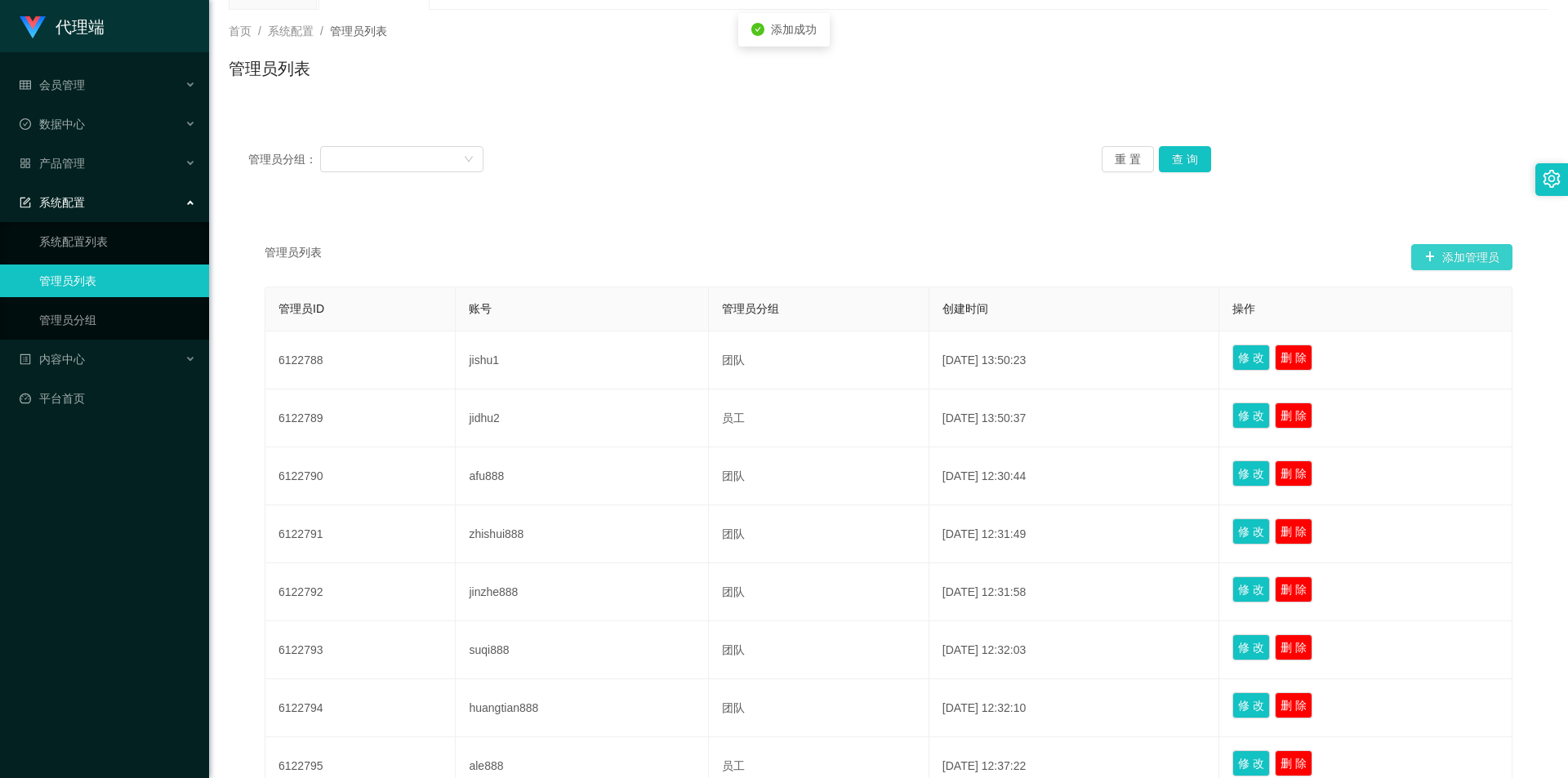
click at [1455, 250] on button "添加管理员" at bounding box center [1462, 257] width 101 height 26
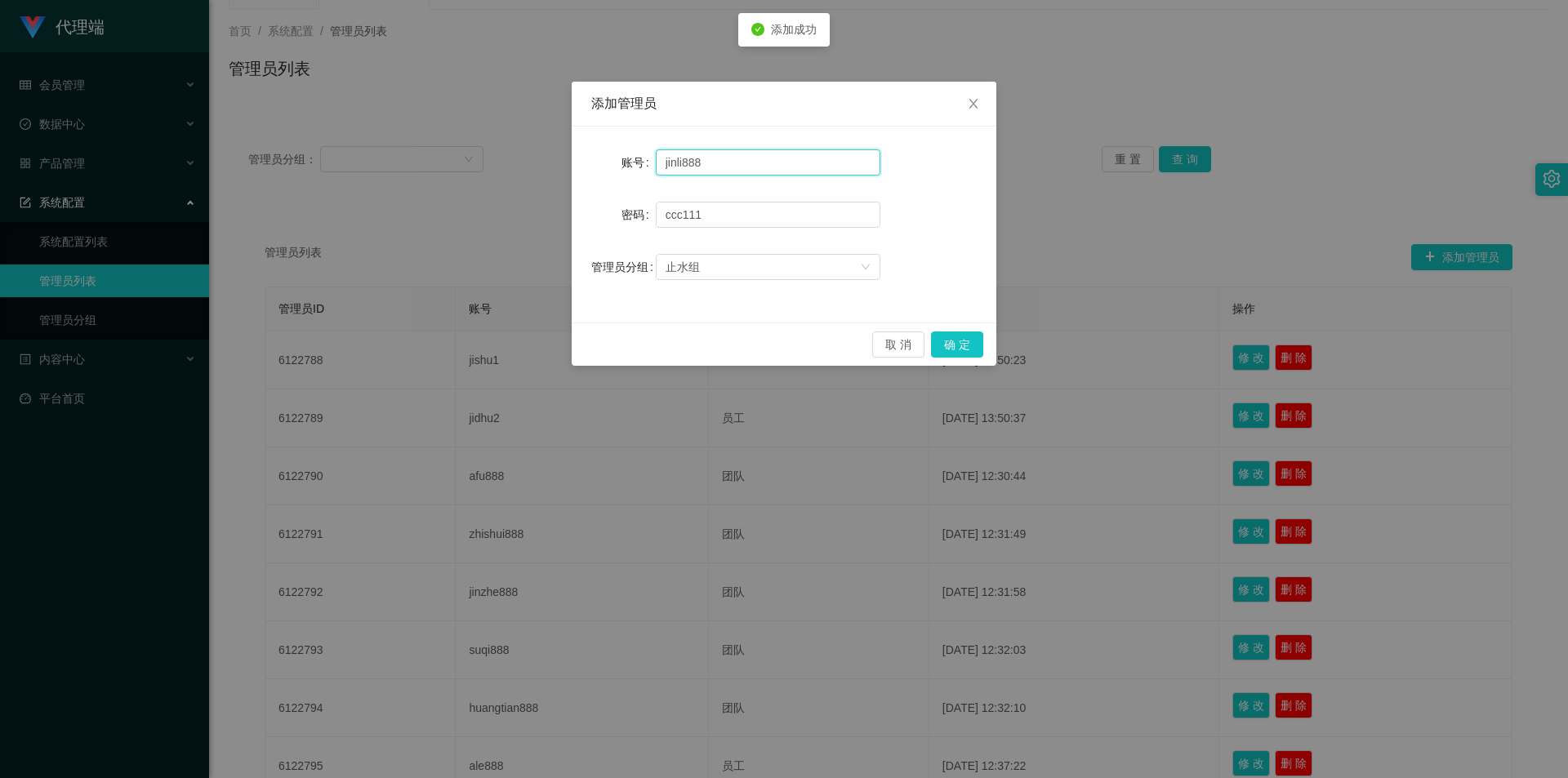
drag, startPoint x: 694, startPoint y: 161, endPoint x: 599, endPoint y: 161, distance: 95.0
click at [599, 161] on div "账号 jinli888" at bounding box center [784, 163] width 386 height 33
click at [962, 336] on button "确 定" at bounding box center [957, 344] width 52 height 26
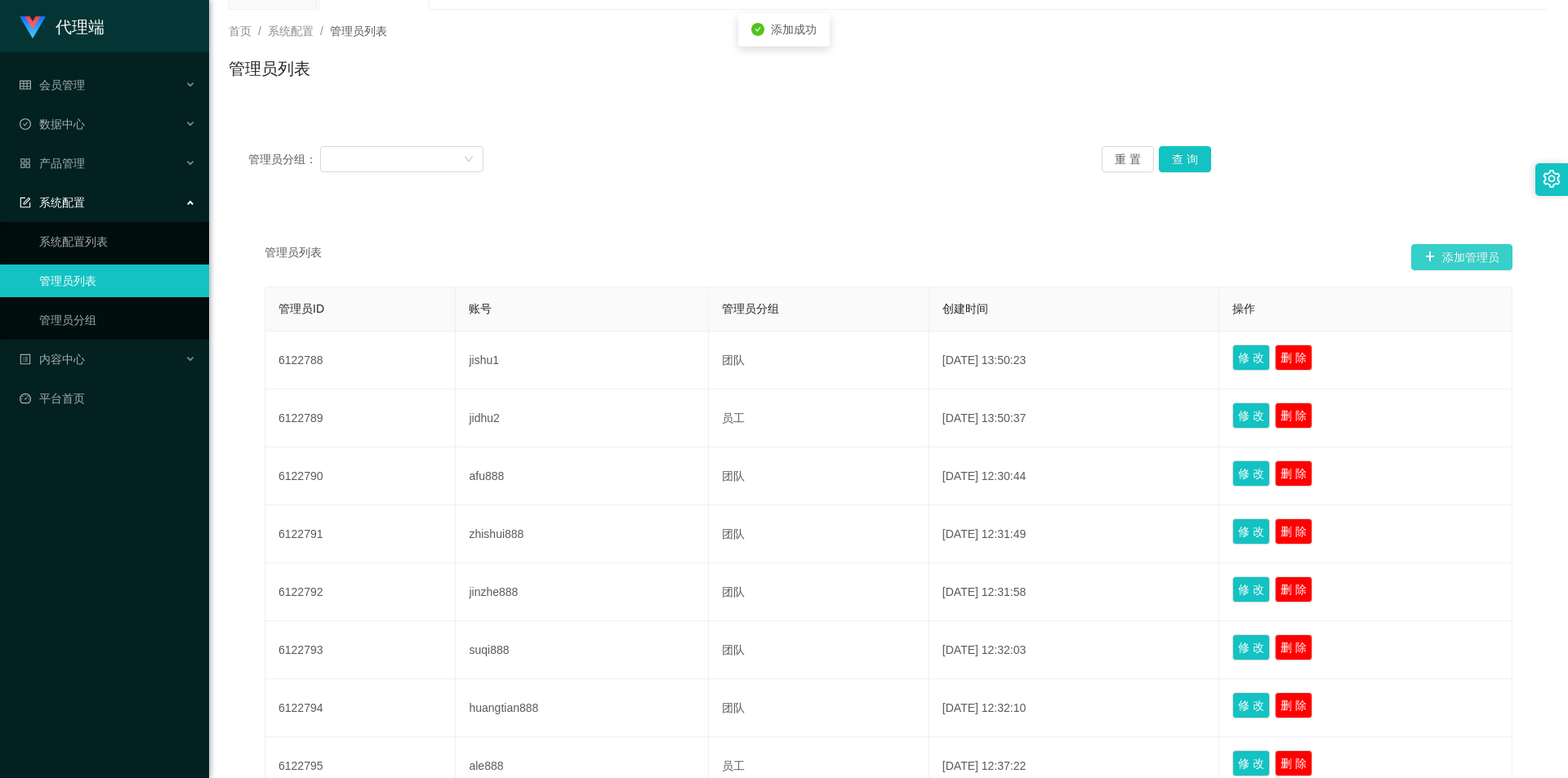
click at [1482, 254] on button "添加管理员" at bounding box center [1462, 257] width 101 height 26
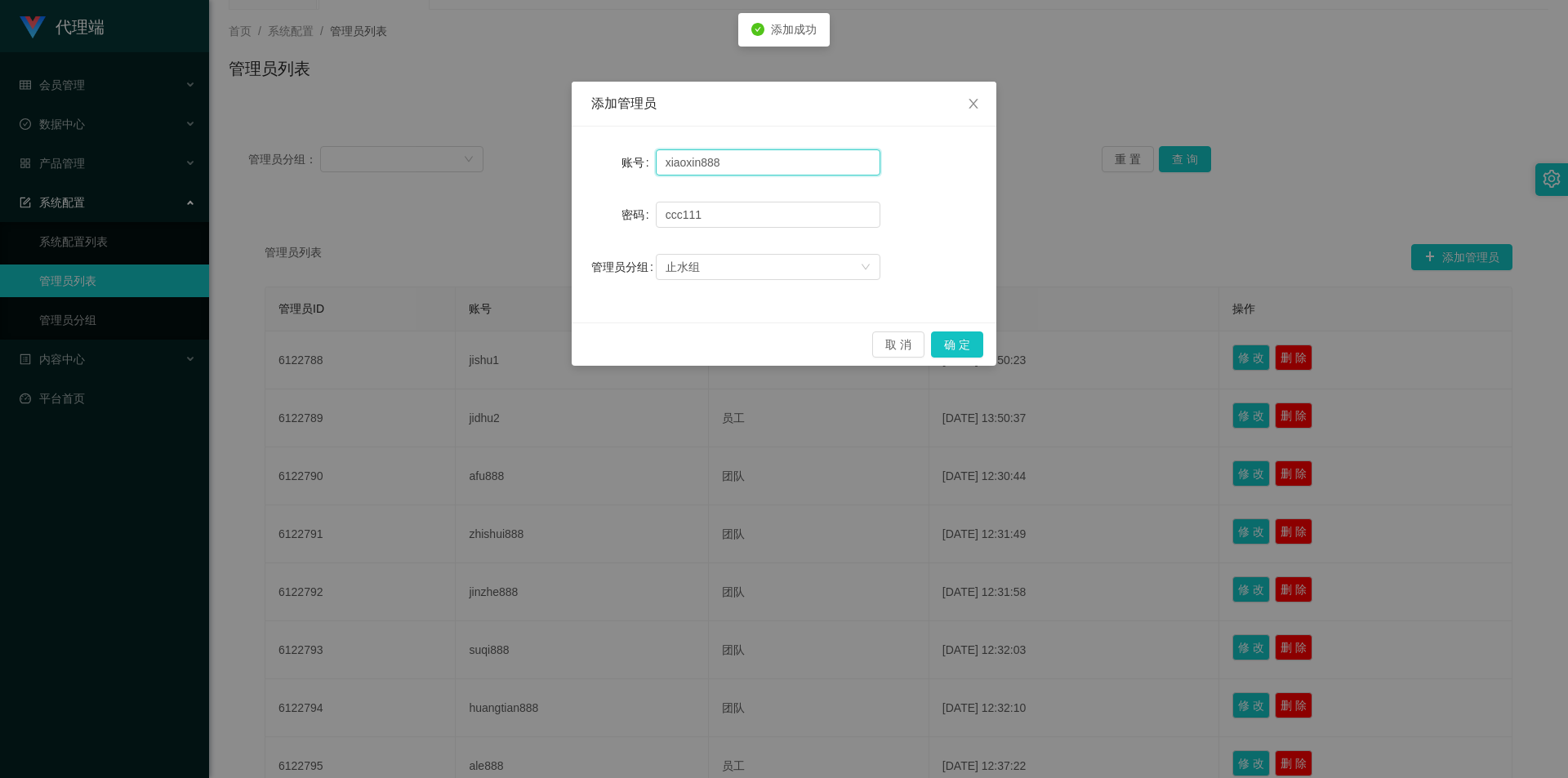
drag, startPoint x: 766, startPoint y: 166, endPoint x: 440, endPoint y: 144, distance: 326.7
click at [440, 144] on div "添加管理员 账号 xiaoxin888 密码 [SECURITY_DATA] 管理员分组 止水组 取 消 确 定" at bounding box center [784, 389] width 1568 height 778
click at [972, 350] on button "确 定" at bounding box center [957, 344] width 52 height 26
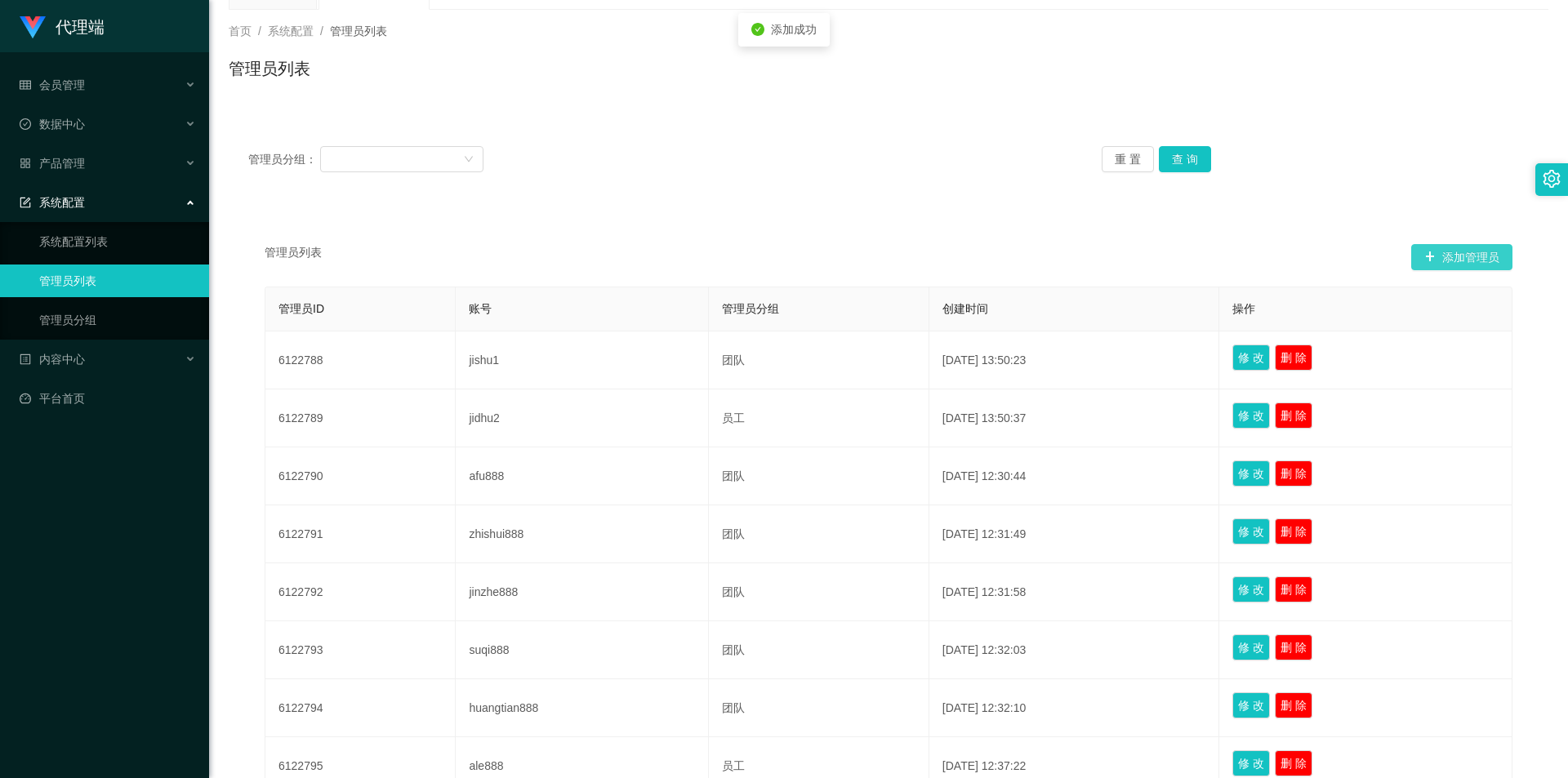
click at [1470, 263] on button "添加管理员" at bounding box center [1462, 257] width 101 height 26
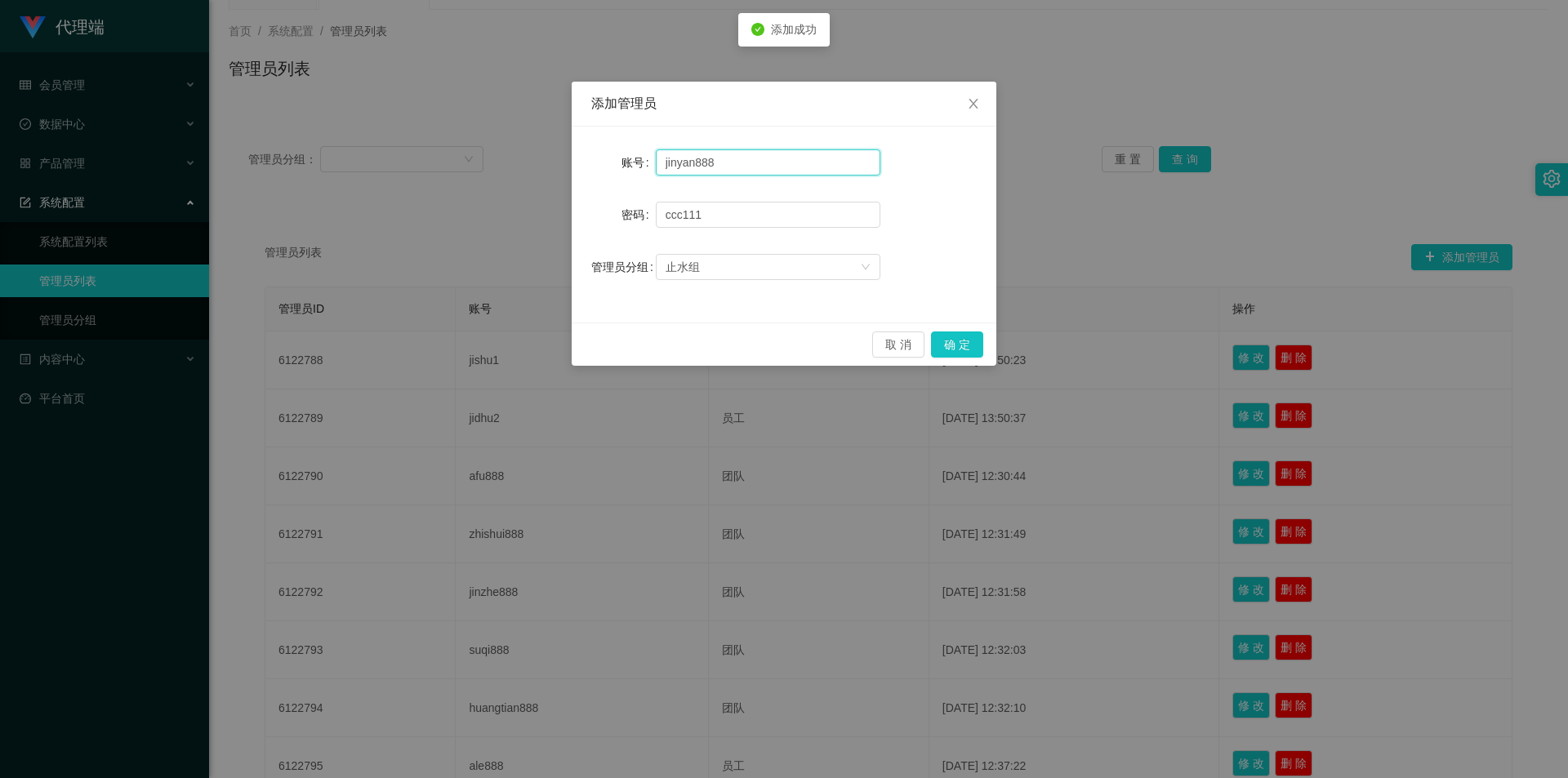
drag, startPoint x: 753, startPoint y: 156, endPoint x: 586, endPoint y: 154, distance: 167.0
click at [586, 154] on div "账号 jinyan888 密码 [SECURITY_DATA] 管理员分组 止水组" at bounding box center [784, 224] width 424 height 196
click at [964, 342] on button "确 定" at bounding box center [957, 344] width 52 height 26
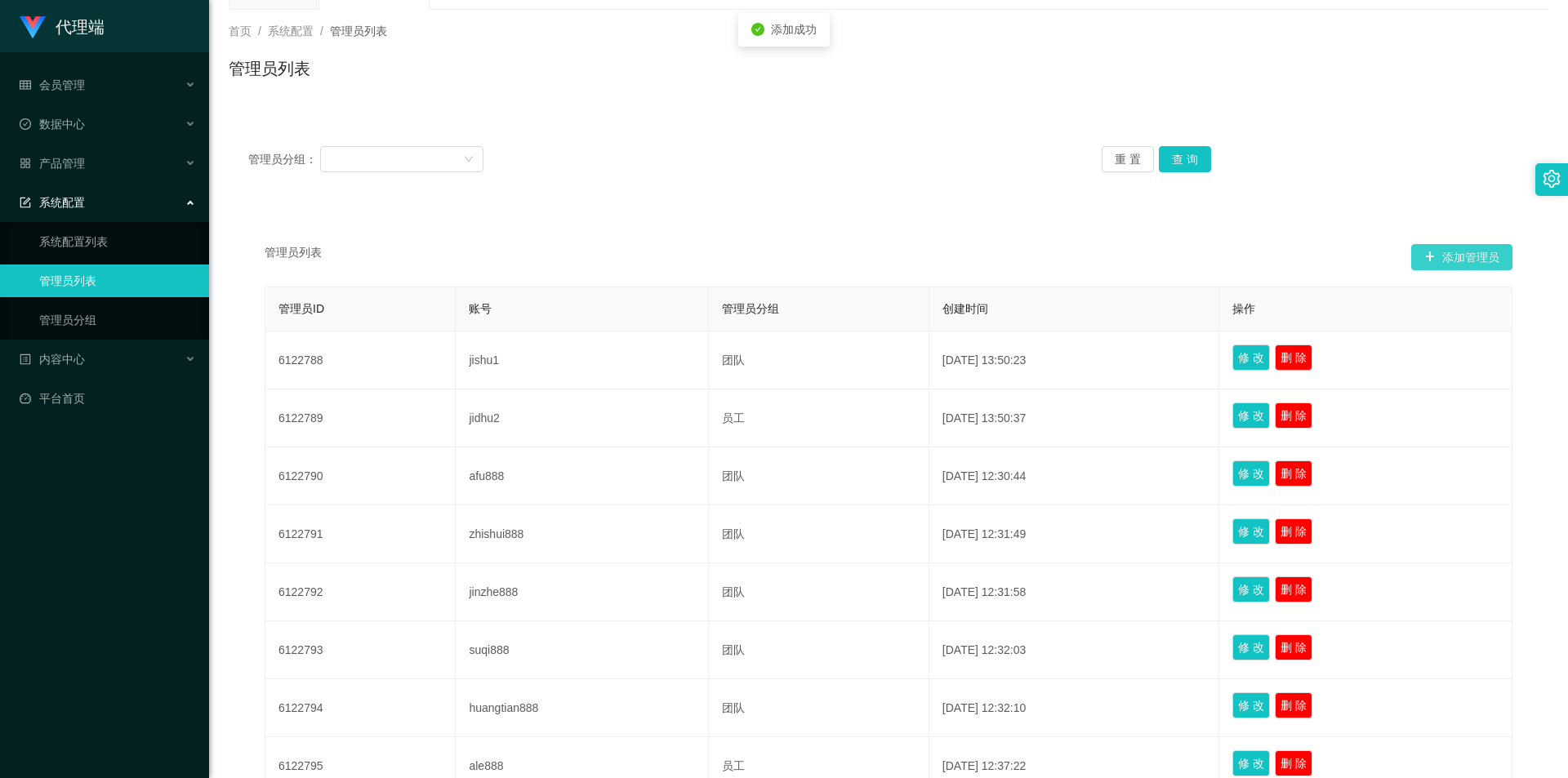
click at [1465, 258] on button "添加管理员" at bounding box center [1462, 257] width 101 height 26
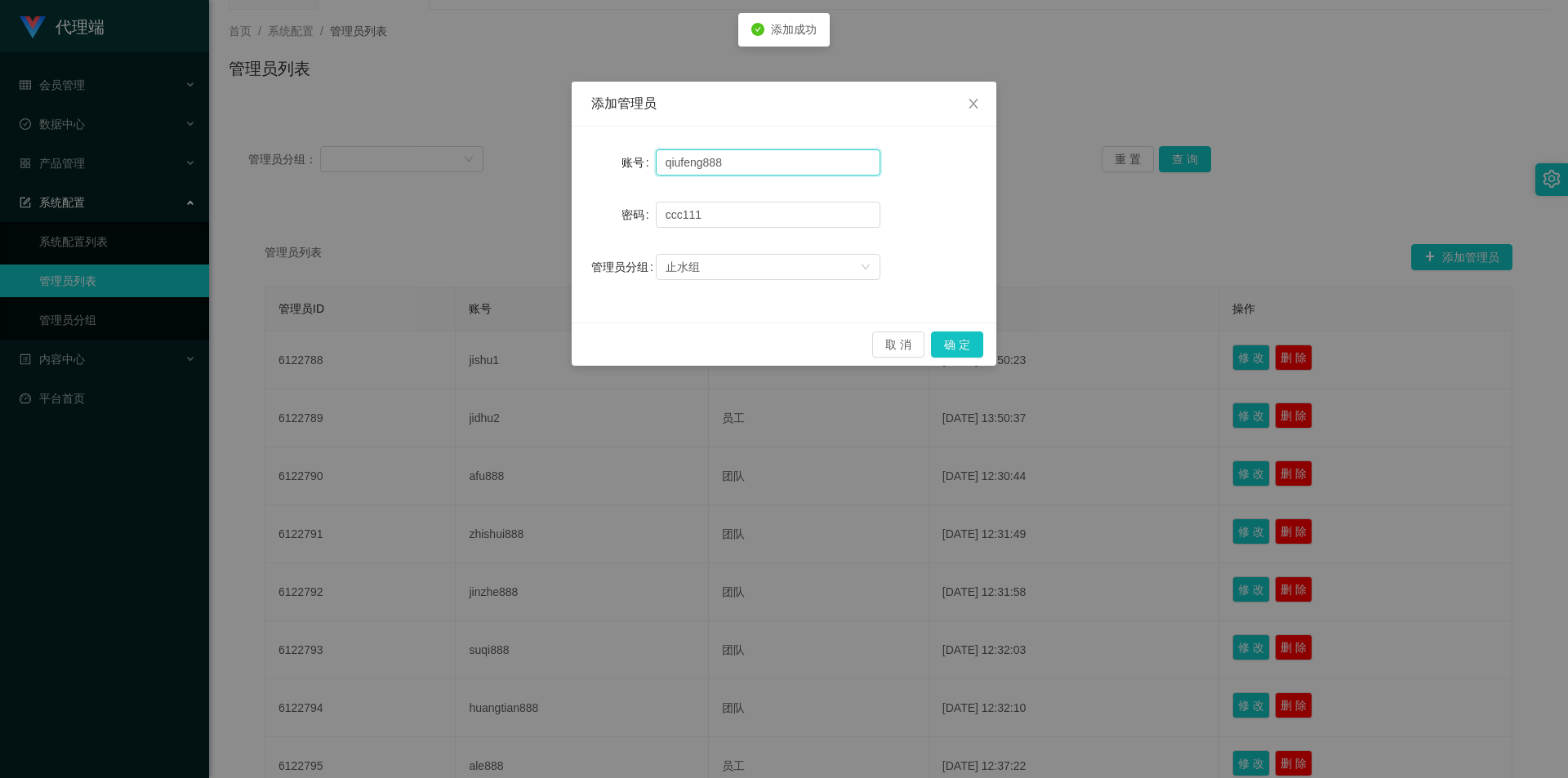
drag, startPoint x: 779, startPoint y: 165, endPoint x: 569, endPoint y: 155, distance: 210.2
click at [569, 155] on div "添加管理员 账号 qiufeng888 密码 [SECURITY_DATA] 管理员分组 止水组 取 消 确 定" at bounding box center [784, 389] width 1568 height 778
click at [968, 355] on button "确 定" at bounding box center [957, 344] width 52 height 26
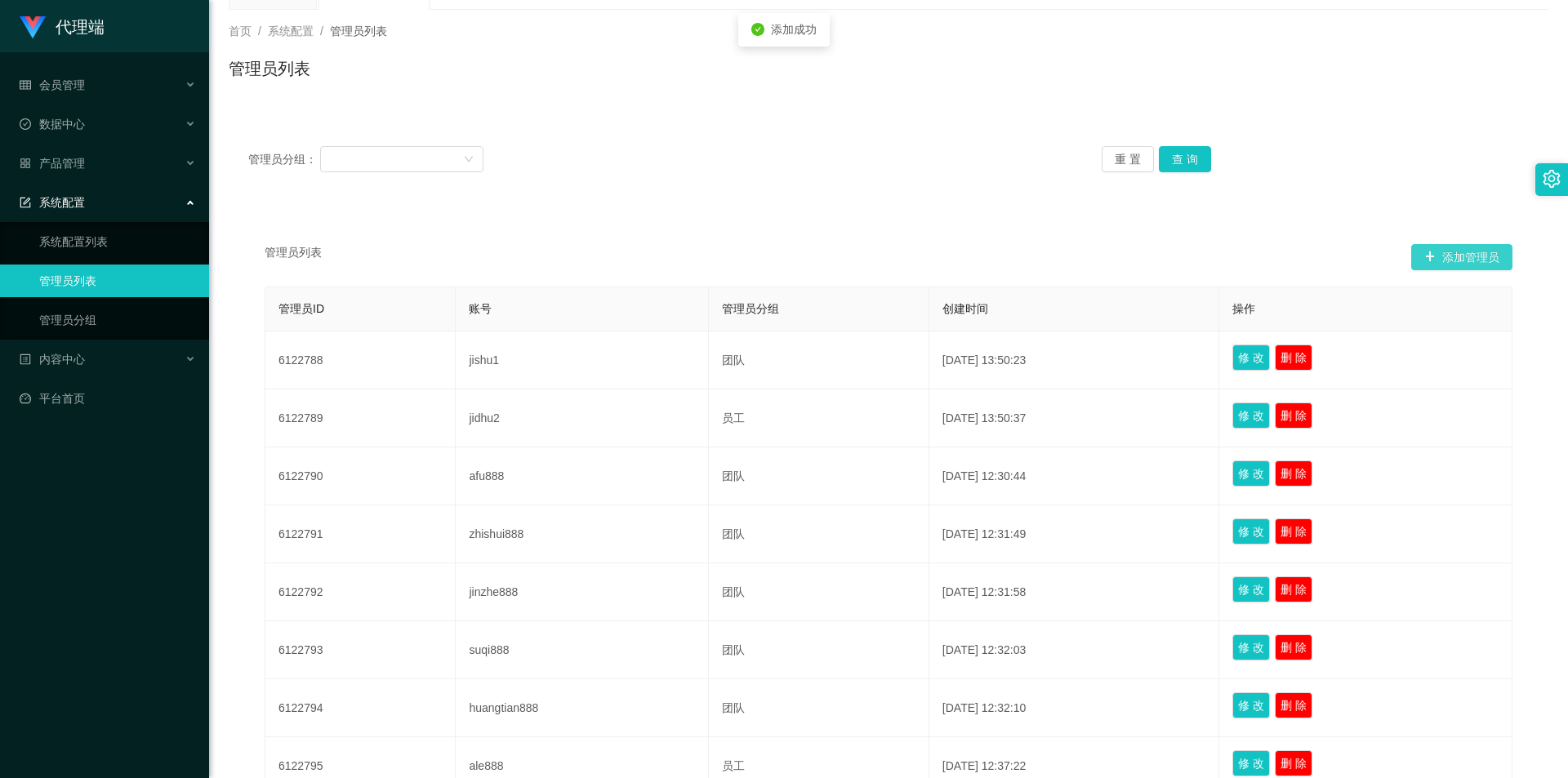
click at [1434, 262] on button "添加管理员" at bounding box center [1462, 257] width 101 height 26
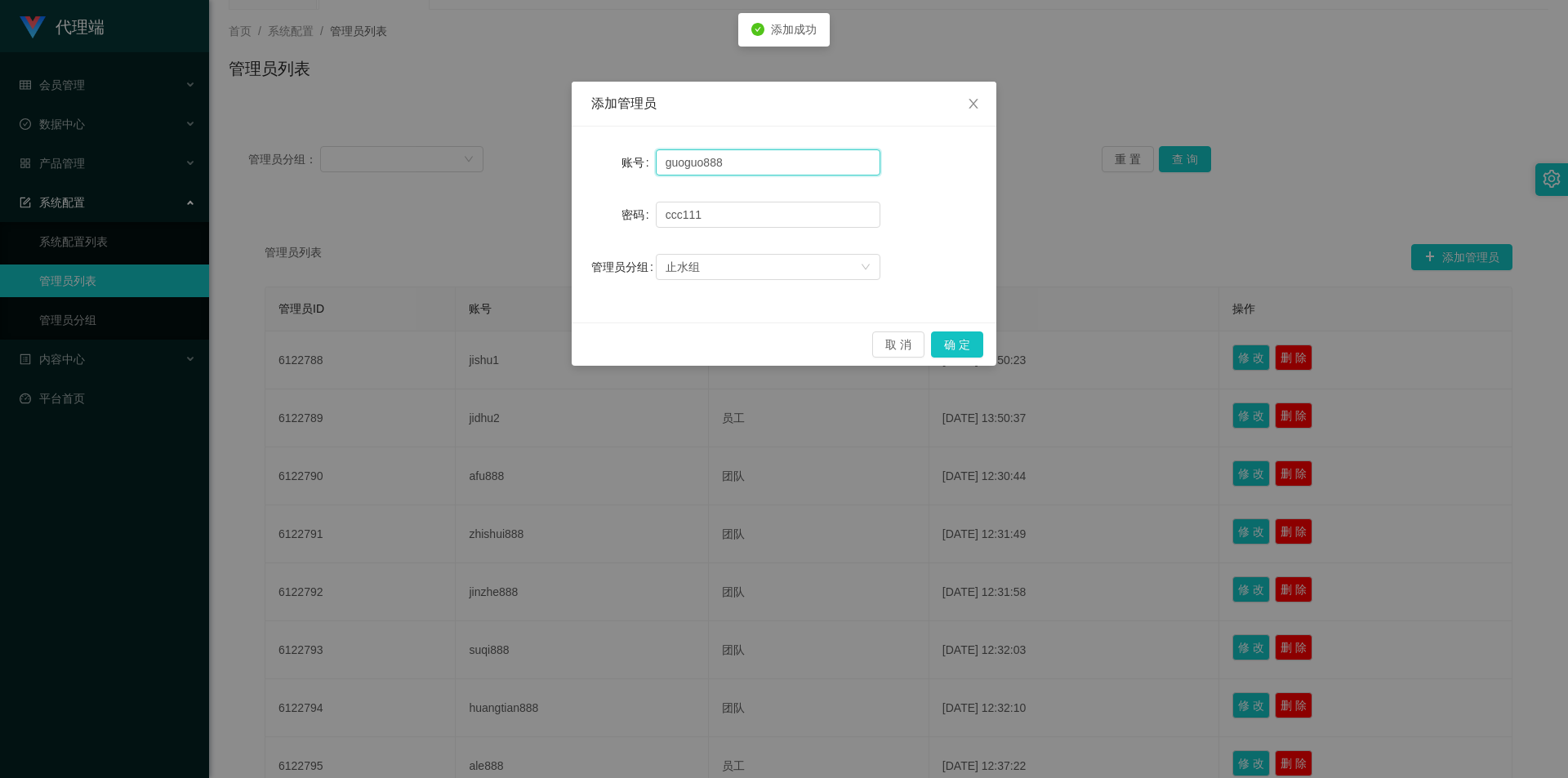
drag, startPoint x: 661, startPoint y: 163, endPoint x: 513, endPoint y: 162, distance: 148.0
click at [513, 161] on div "添加管理员 账号 guoguo888 密码 [SECURITY_DATA] 管理员分组 止水组 取 消 确 定" at bounding box center [784, 389] width 1568 height 778
type input "linlin888"
click at [959, 341] on button "确 定" at bounding box center [957, 344] width 52 height 26
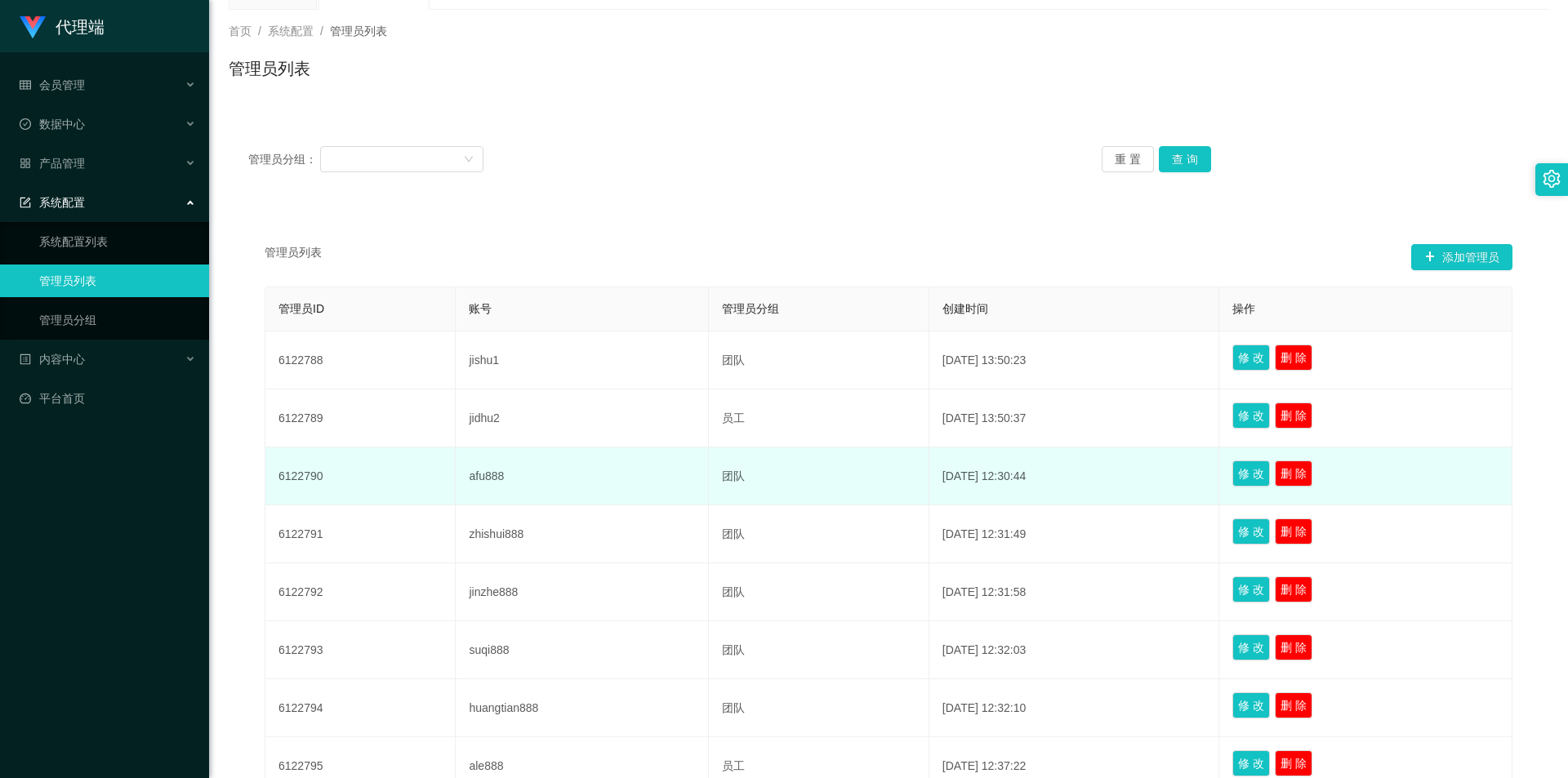
click at [739, 459] on td "团队" at bounding box center [819, 476] width 220 height 58
click at [372, 456] on td "6122790" at bounding box center [360, 476] width 190 height 58
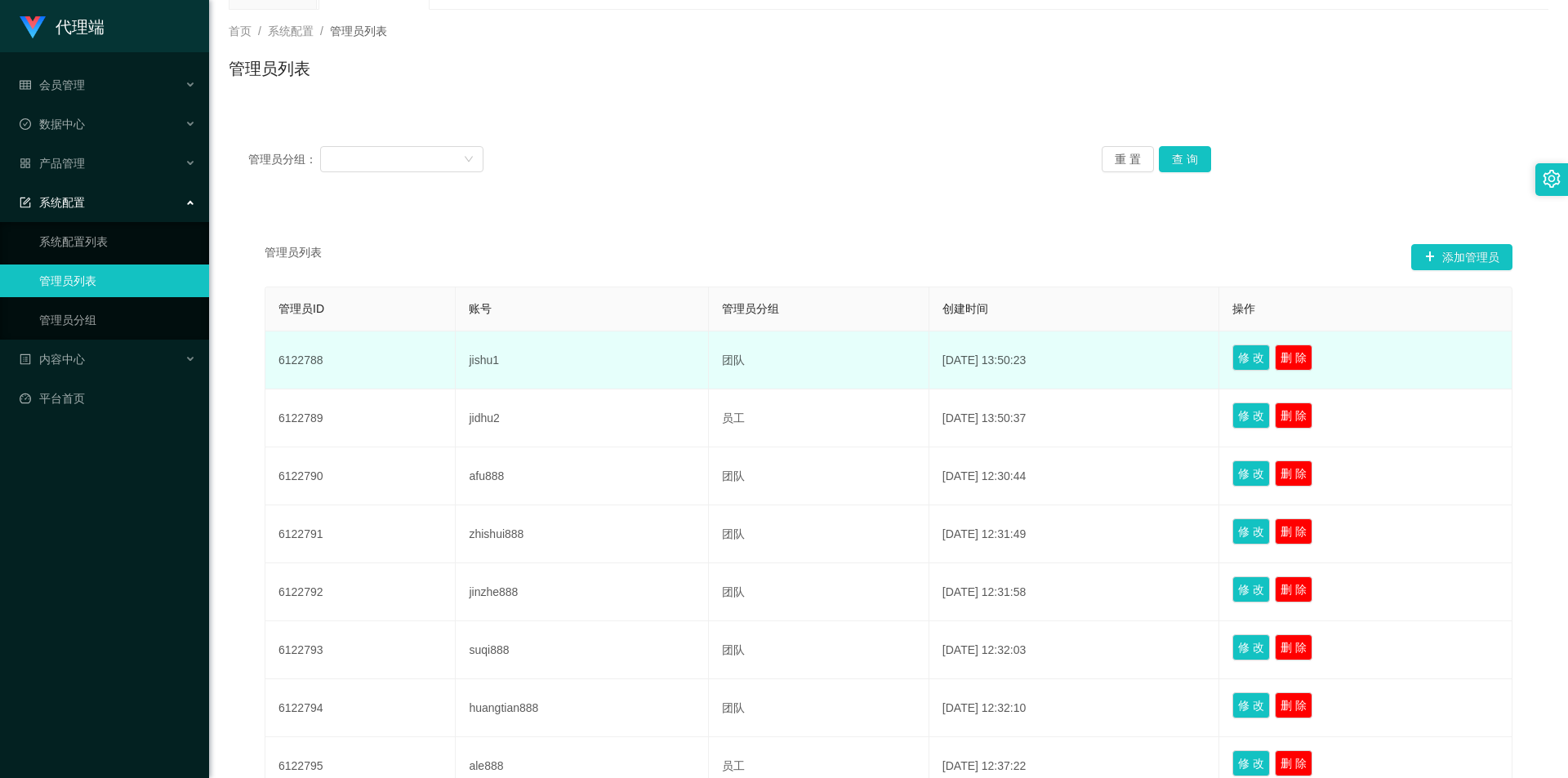
click at [334, 371] on td "6122788" at bounding box center [360, 360] width 190 height 58
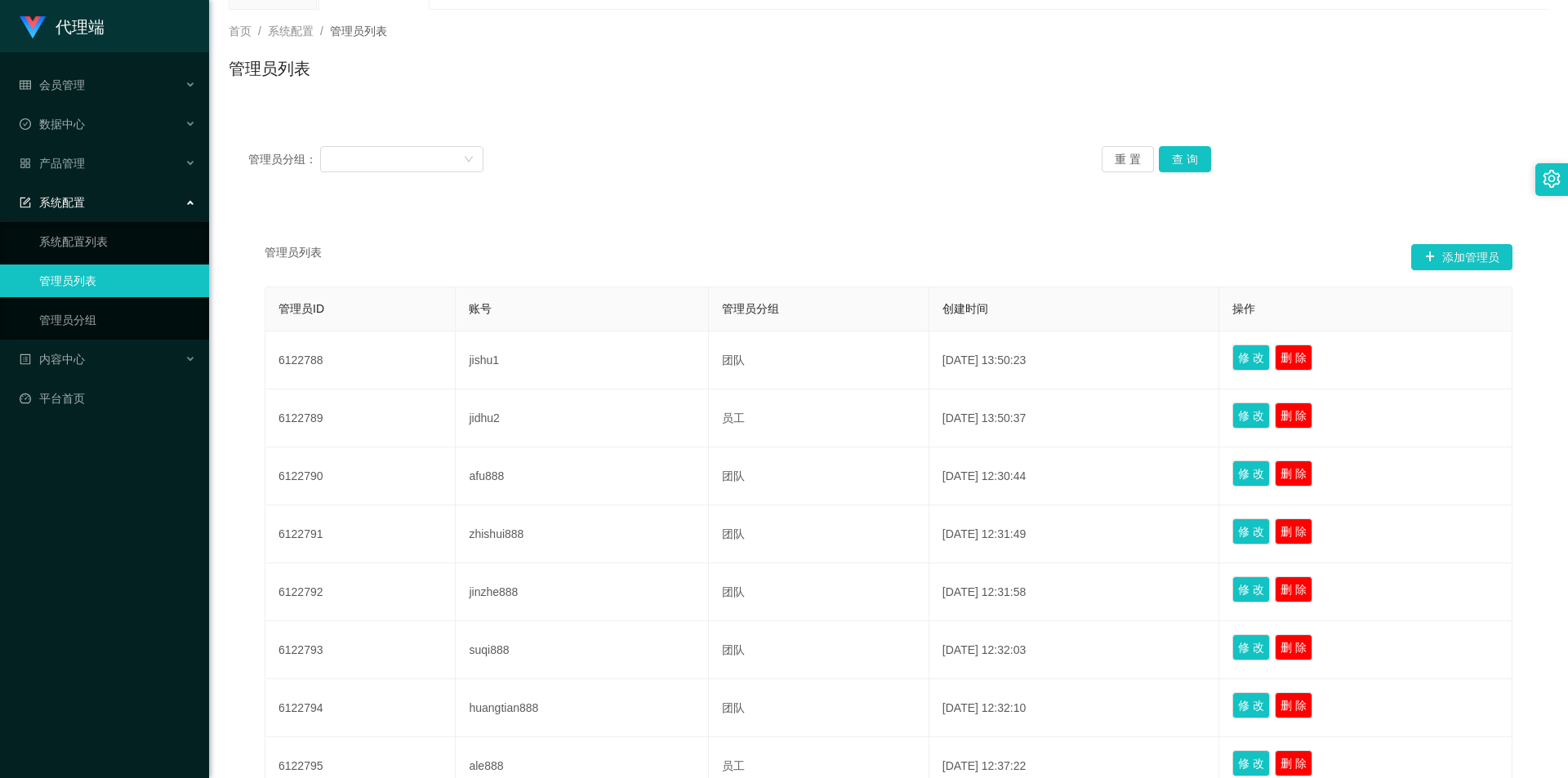
click at [868, 241] on div "管理员列表 添加管理员 管理员ID 账号 管理员分组 创建时间 操作 6122788 jishu1 团队 [DATE] 13:50:23 修 改 删 除 61…" at bounding box center [888, 596] width 1320 height 775
